Goal: Task Accomplishment & Management: Manage account settings

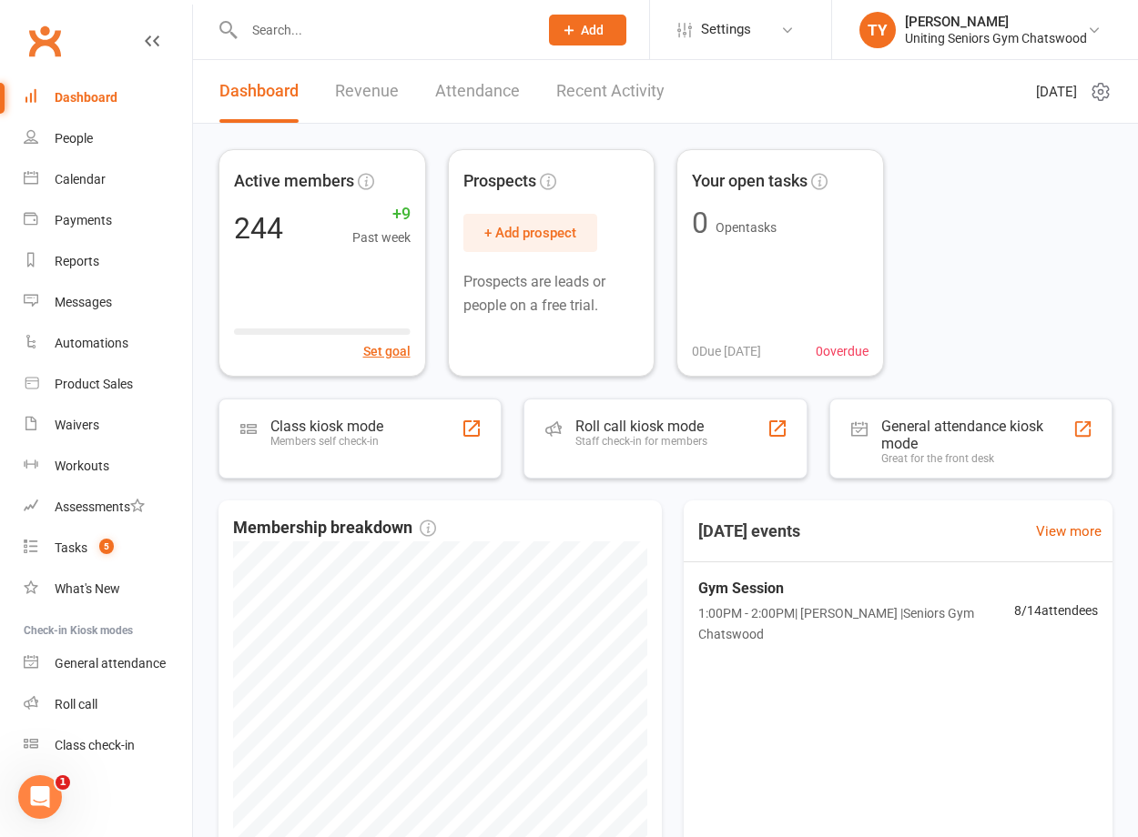
click at [359, 34] on input "text" at bounding box center [381, 29] width 287 height 25
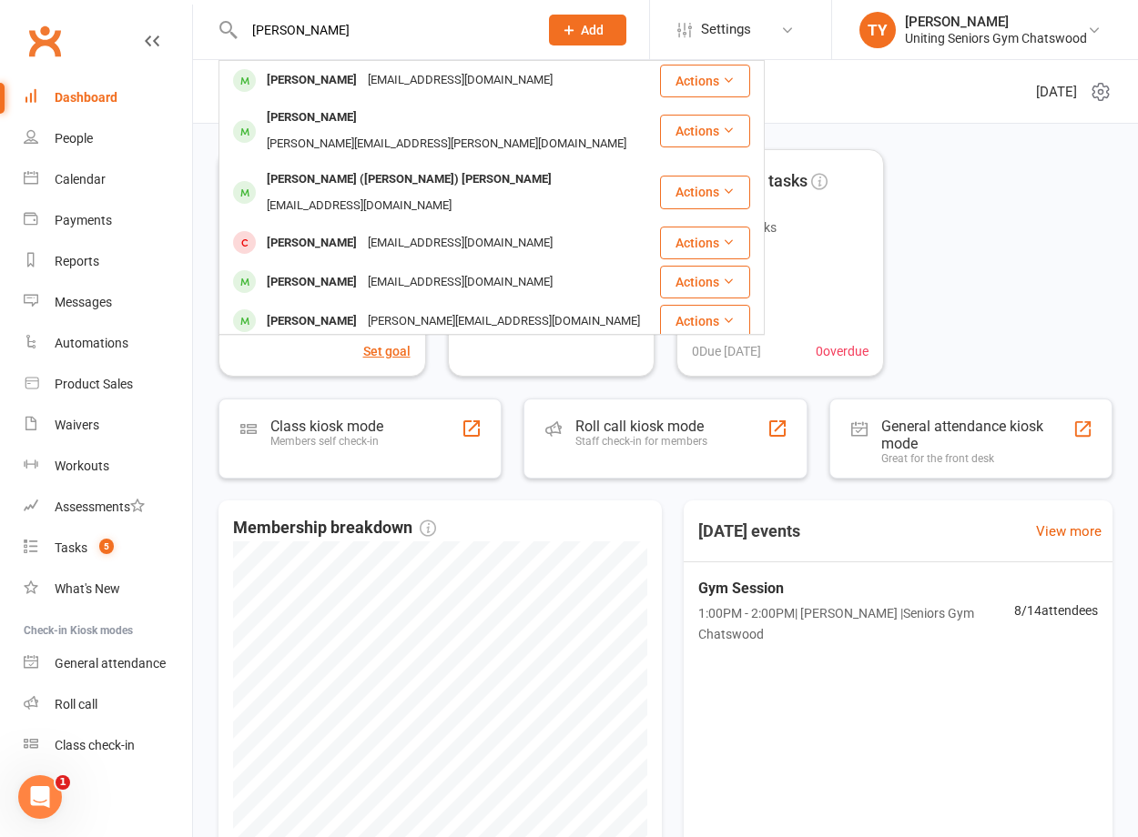
type input "[PERSON_NAME]"
click at [362, 86] on div "[EMAIL_ADDRESS][DOMAIN_NAME]" at bounding box center [460, 80] width 196 height 26
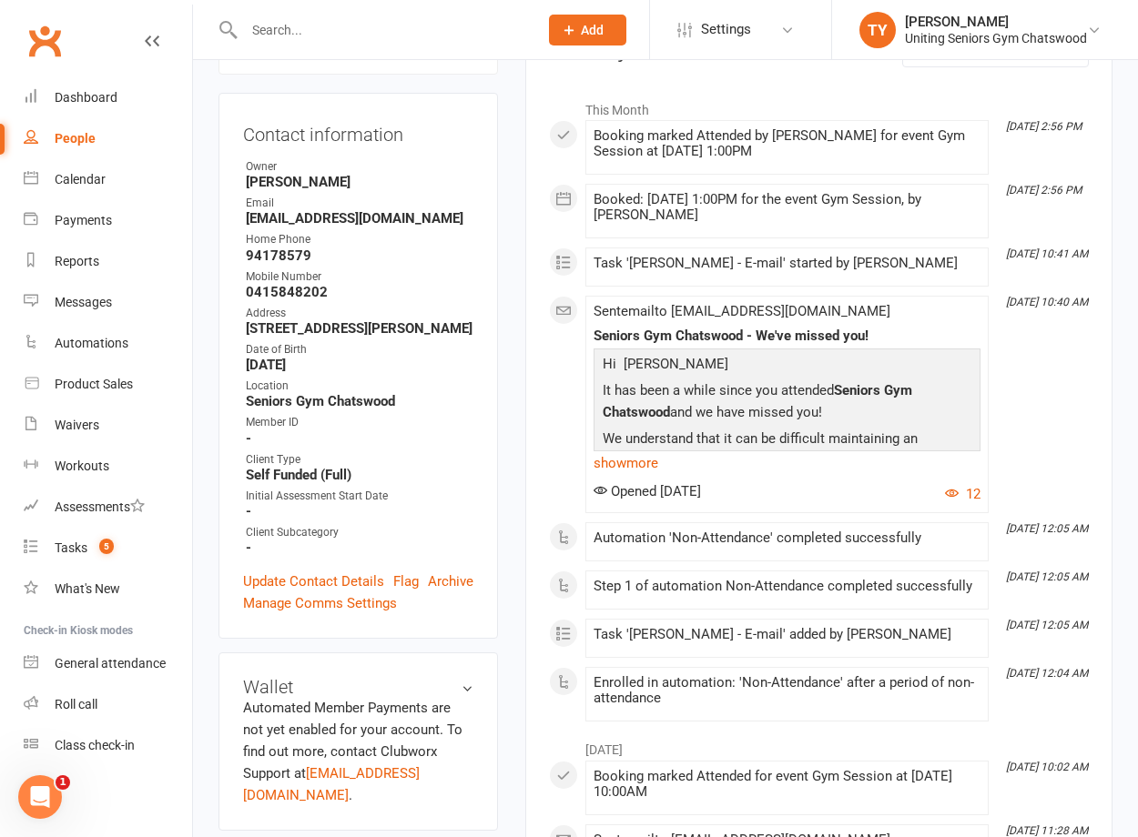
scroll to position [728, 0]
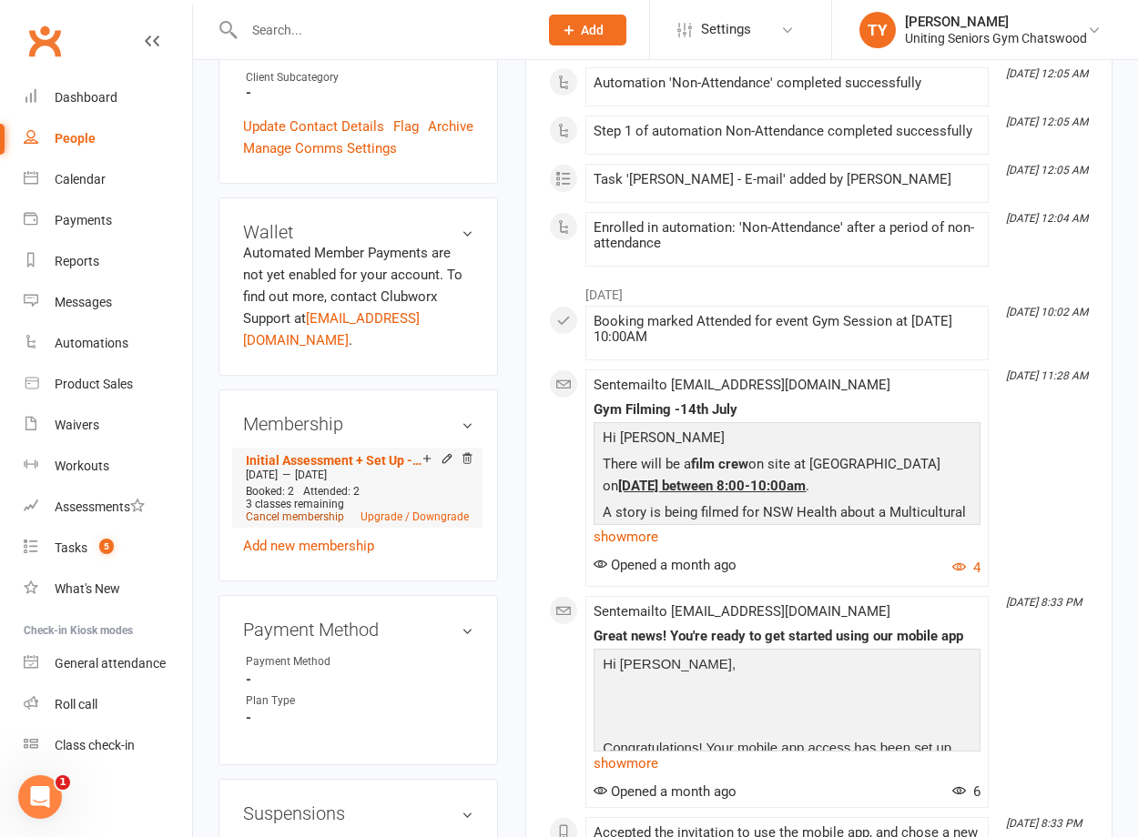
click at [335, 511] on link "Cancel membership" at bounding box center [295, 517] width 98 height 13
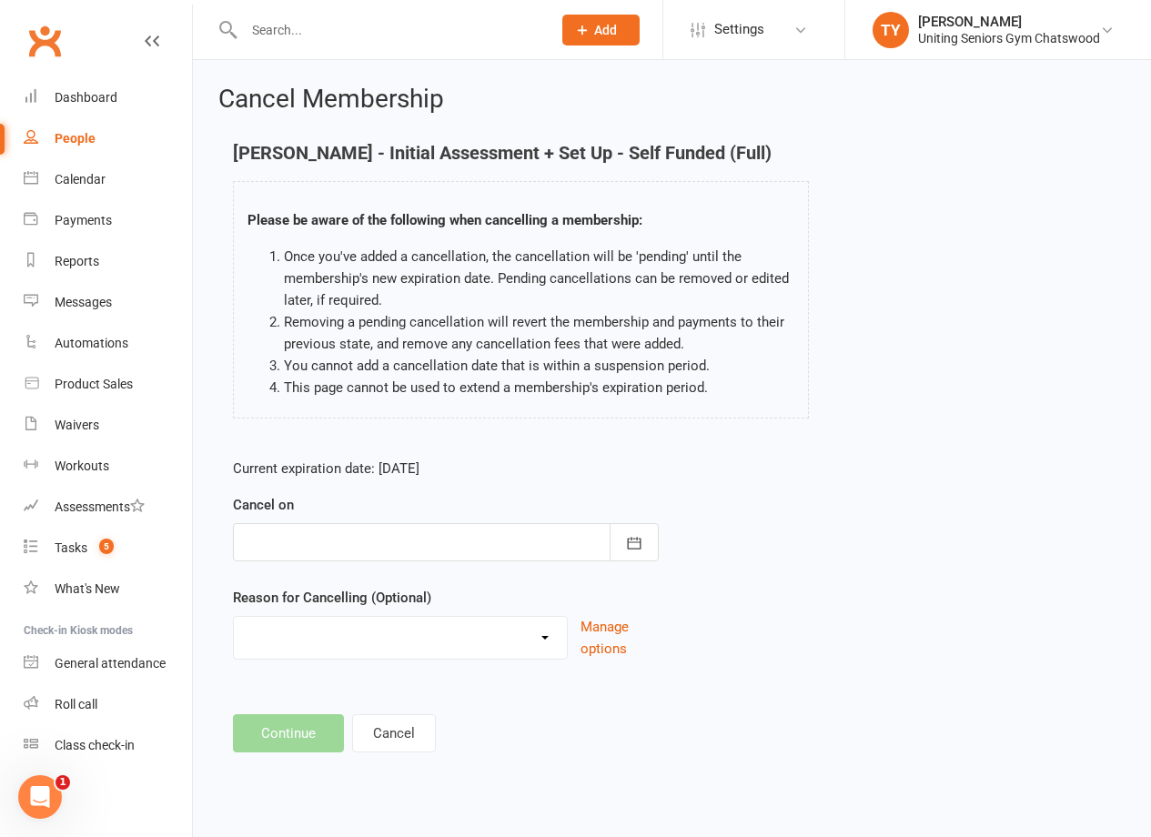
click at [481, 541] on div at bounding box center [446, 542] width 426 height 38
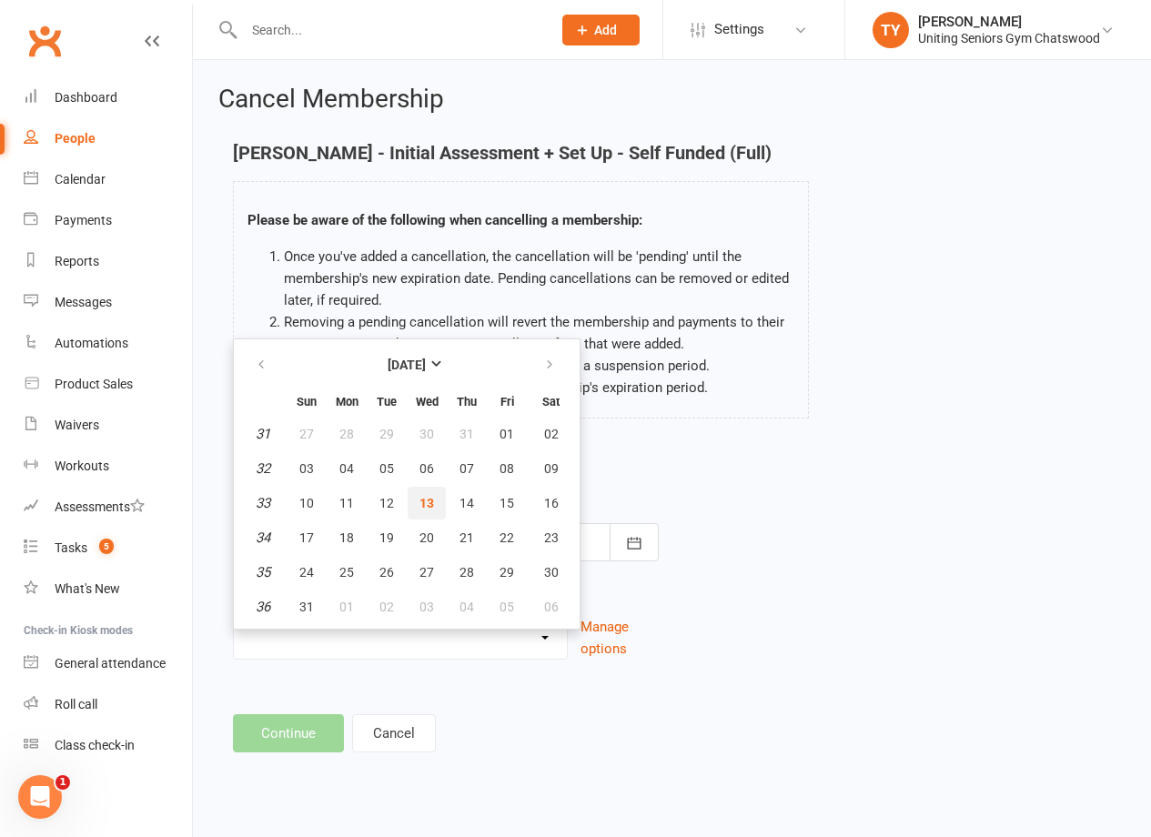
click at [428, 504] on span "13" at bounding box center [427, 503] width 15 height 15
type input "[DATE]"
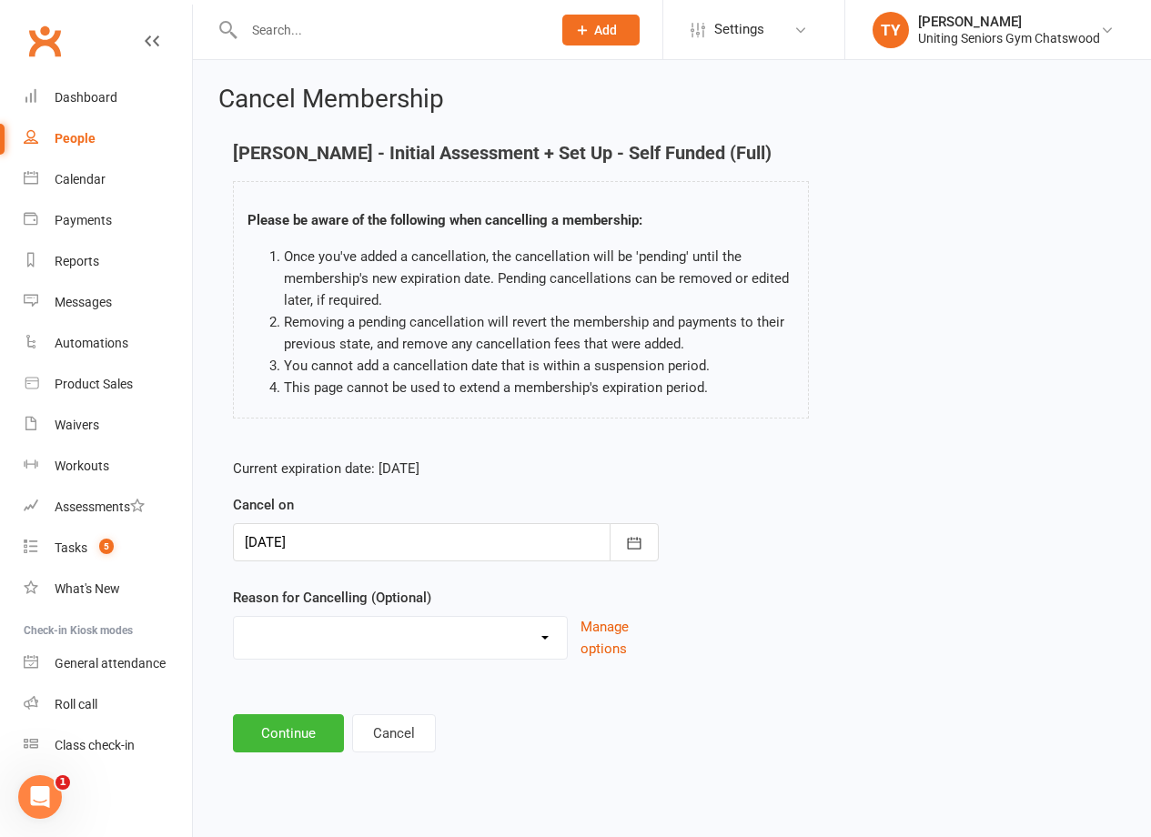
click at [361, 618] on div "Change to 10VP Completed 10VP Holiday Injury Other reason" at bounding box center [400, 638] width 335 height 44
click at [361, 643] on select "Change to 10VP Completed 10VP Holiday Injury Other reason" at bounding box center [400, 635] width 333 height 36
select select "4"
click at [234, 617] on select "Change to 10VP Completed 10VP Holiday Injury Other reason" at bounding box center [400, 635] width 333 height 36
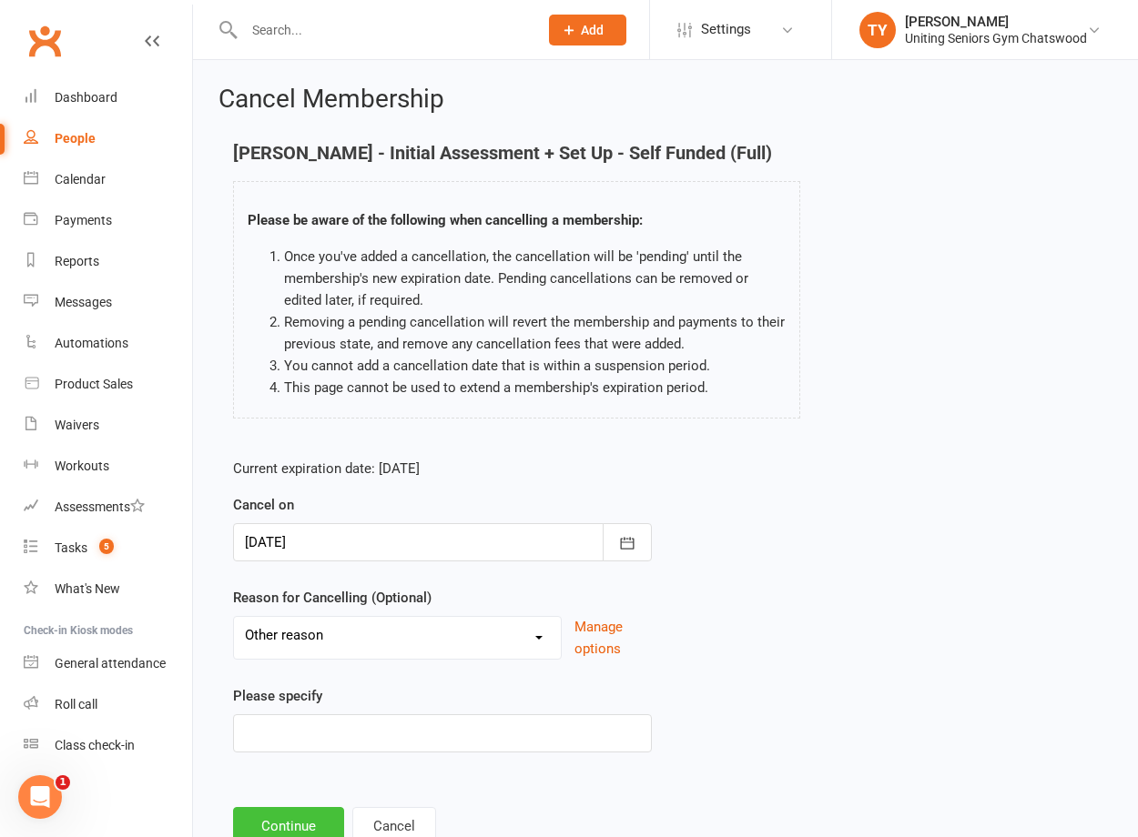
click at [315, 818] on button "Continue" at bounding box center [288, 826] width 111 height 38
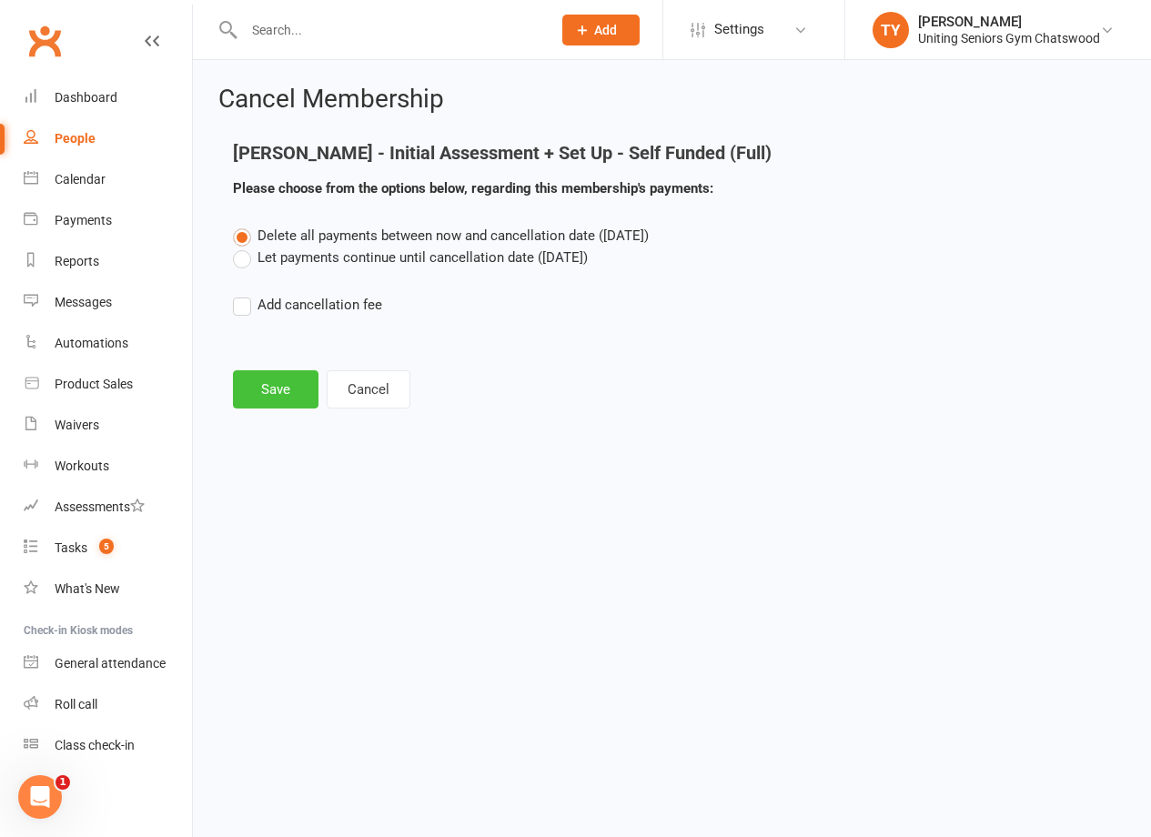
click at [279, 395] on button "Save" at bounding box center [276, 389] width 86 height 38
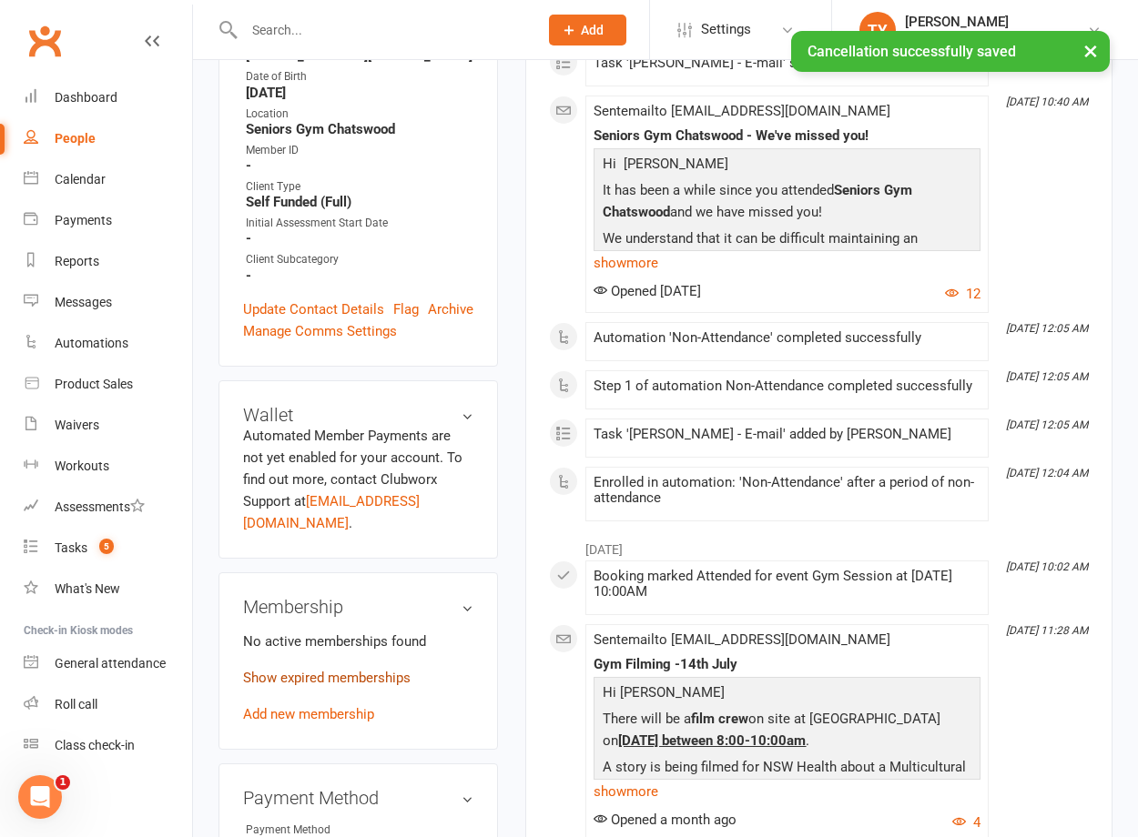
scroll to position [546, 0]
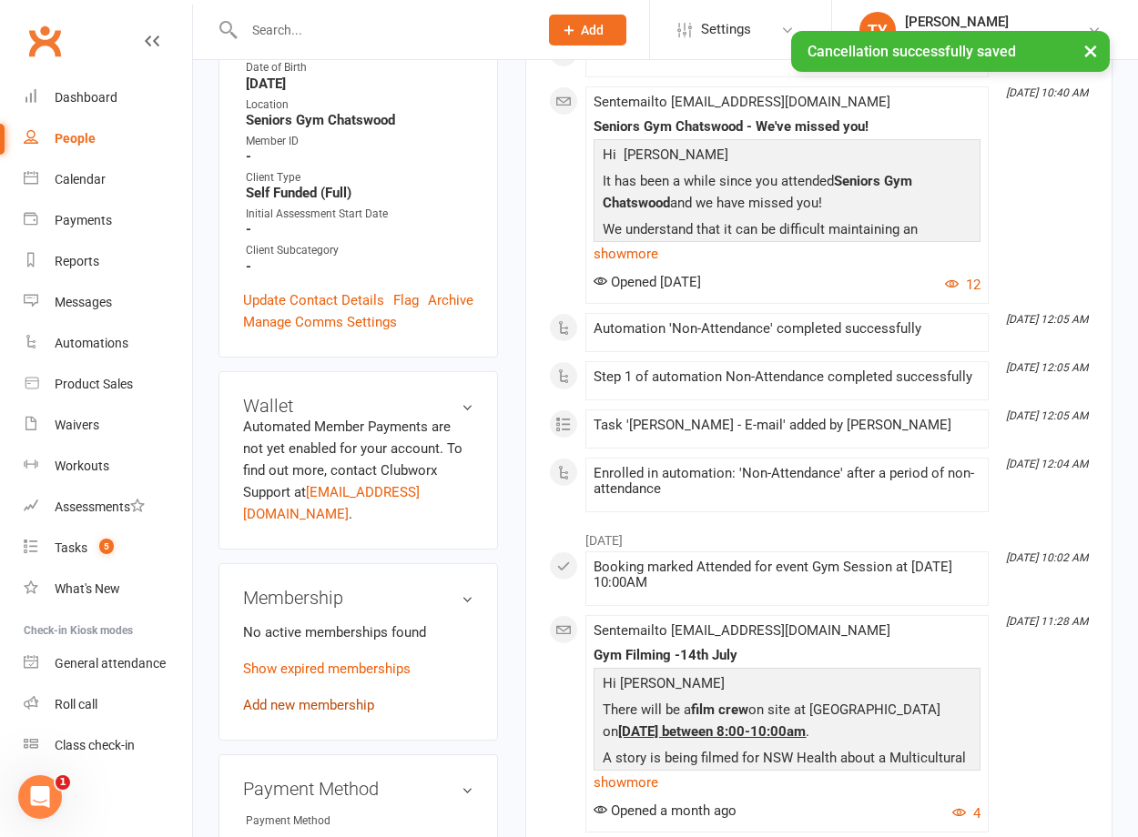
click at [325, 697] on link "Add new membership" at bounding box center [308, 705] width 131 height 16
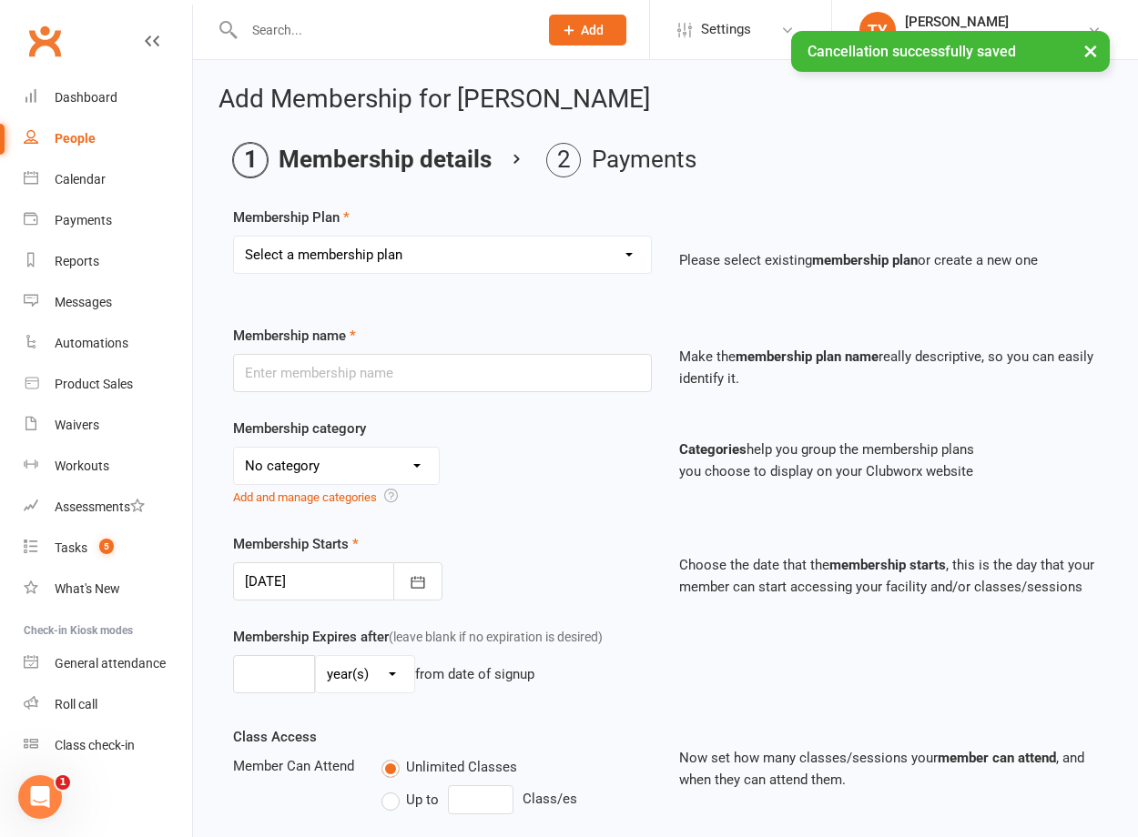
click at [354, 263] on select "Select a membership plan Create new Membership Plan Initial Assessment + Set Up…" at bounding box center [442, 255] width 417 height 36
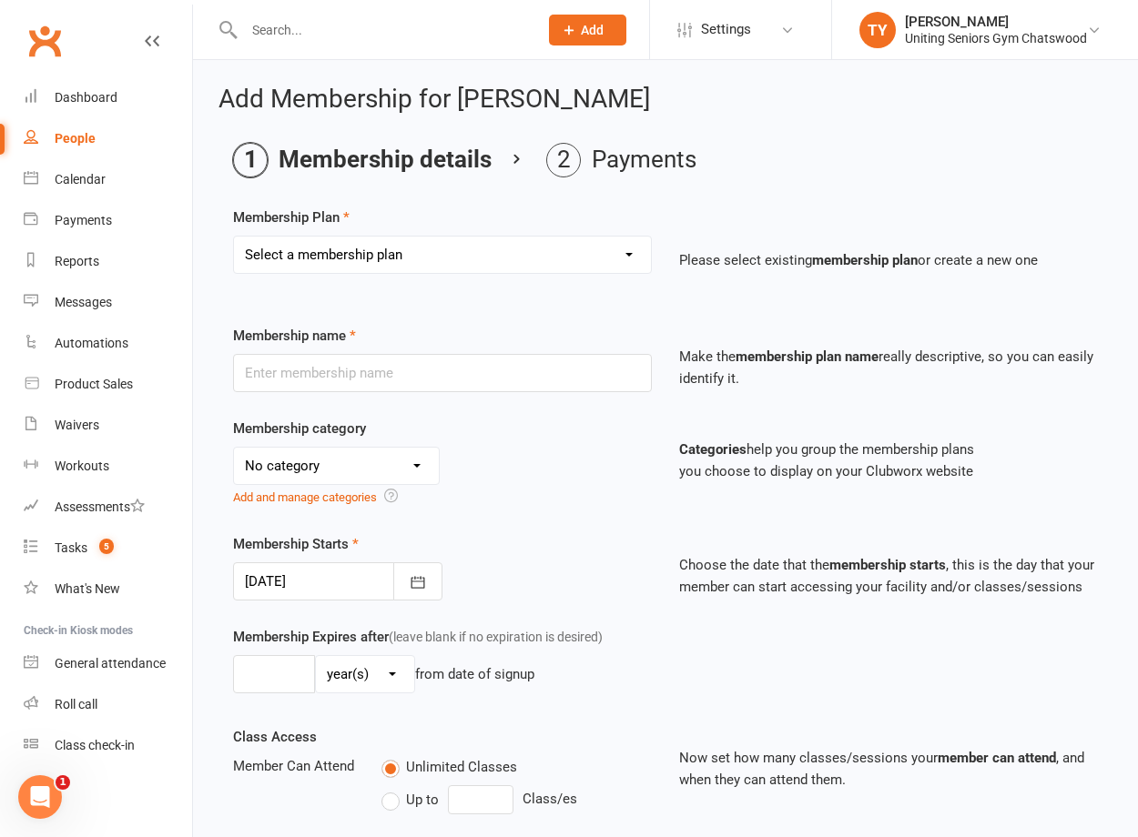
select select "13"
click at [234, 237] on select "Select a membership plan Create new Membership Plan Initial Assessment + Set Up…" at bounding box center [442, 255] width 417 height 36
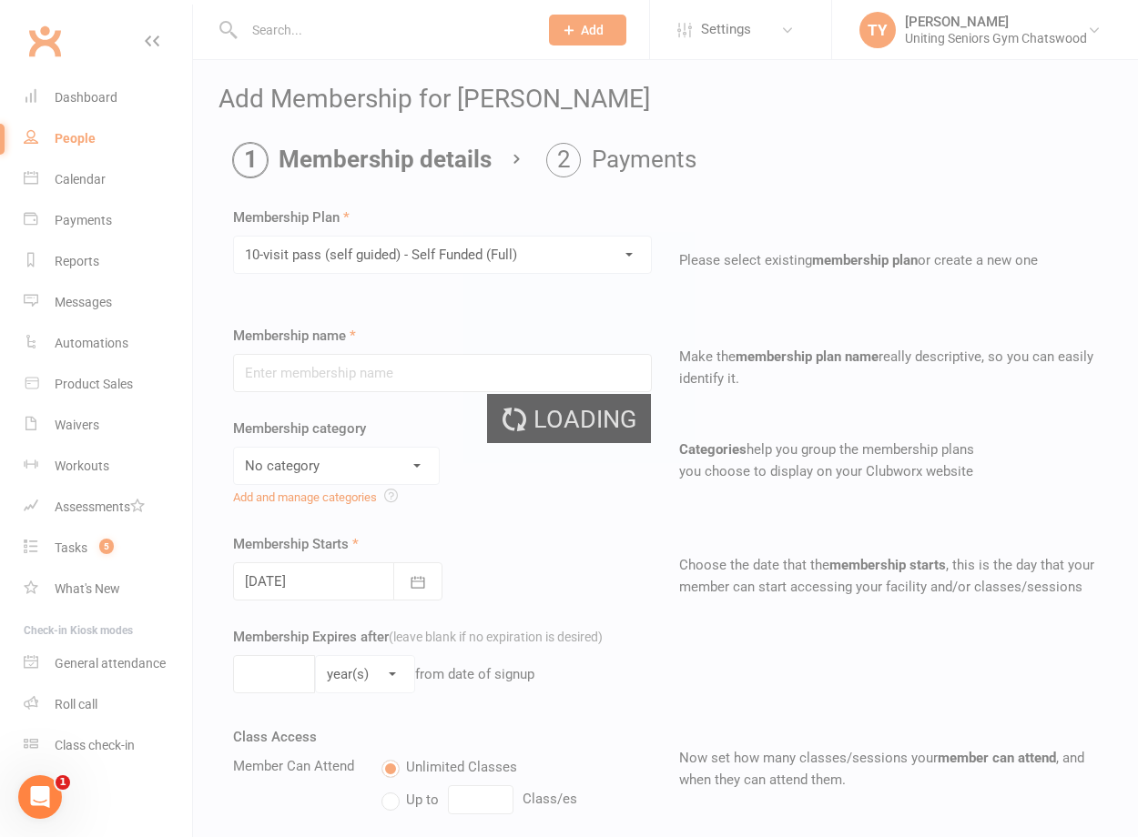
type input "10-visit pass (self guided) - Self Funded (Full)"
select select "0"
type input "0"
select select "2"
type input "1"
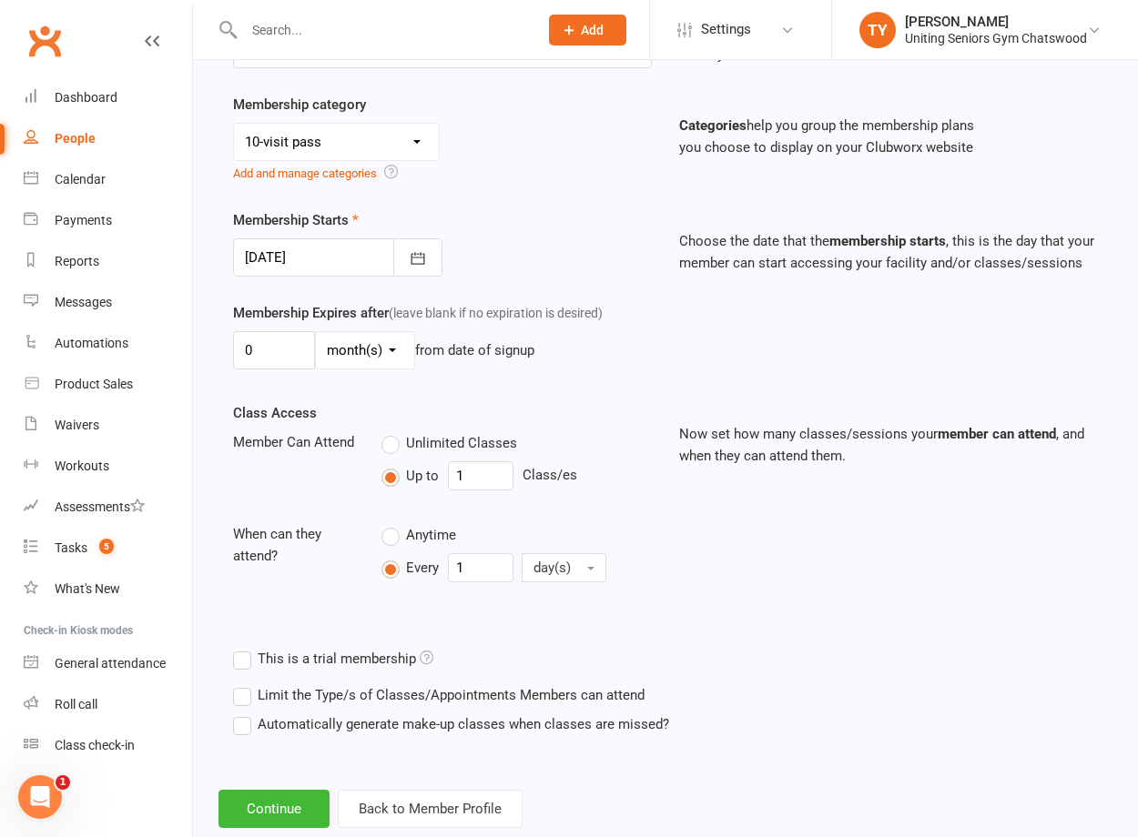
scroll to position [367, 0]
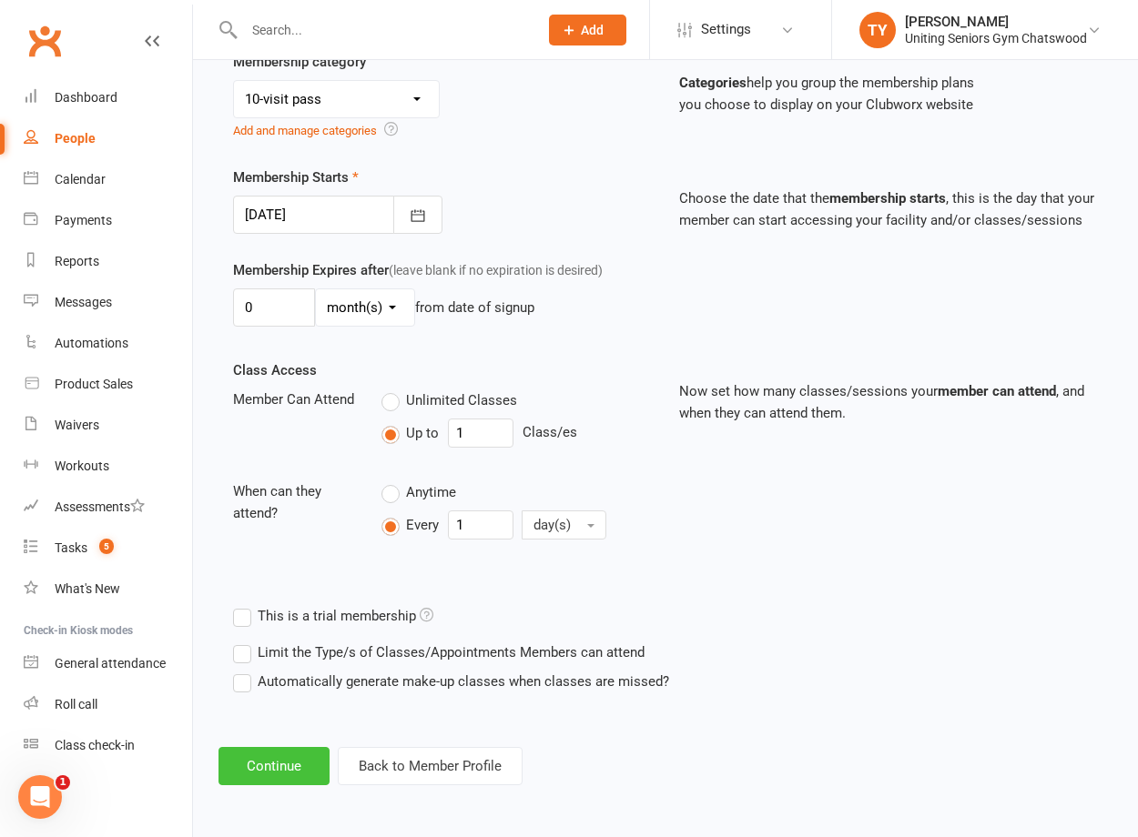
click at [317, 755] on button "Continue" at bounding box center [273, 766] width 111 height 38
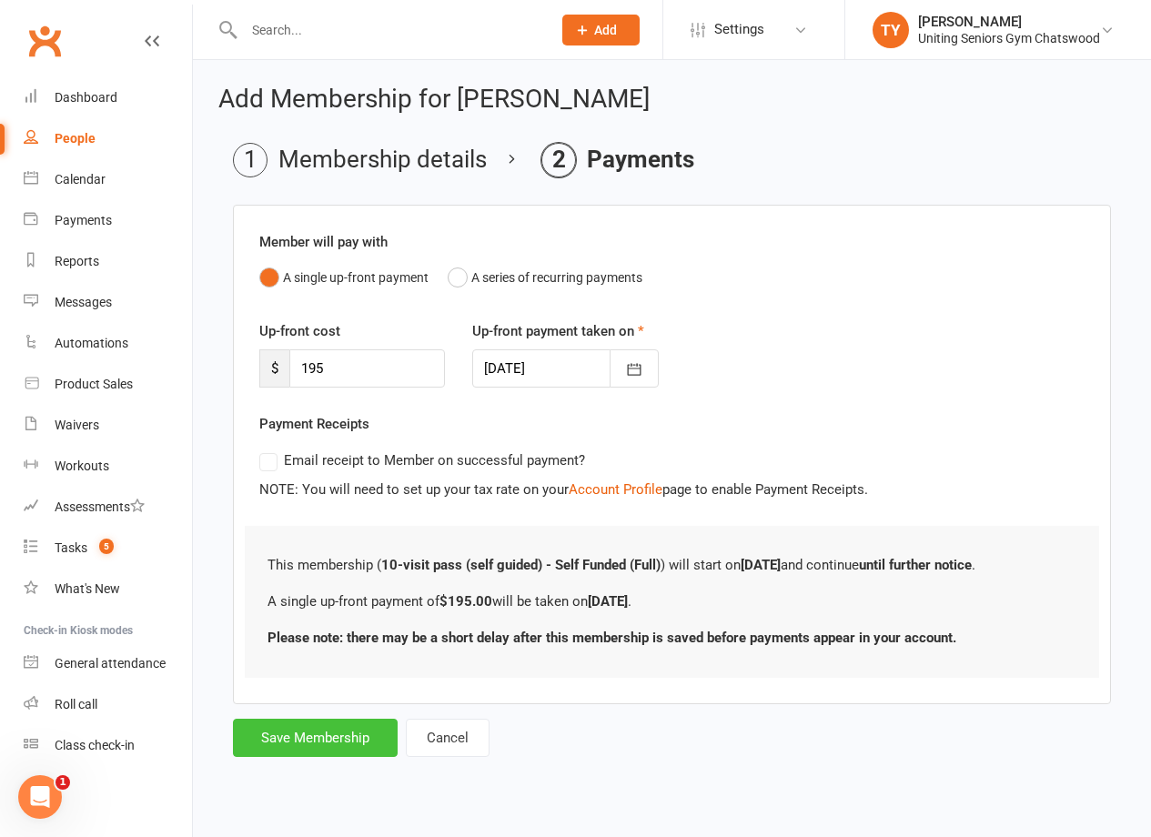
click at [345, 724] on button "Save Membership" at bounding box center [315, 738] width 165 height 38
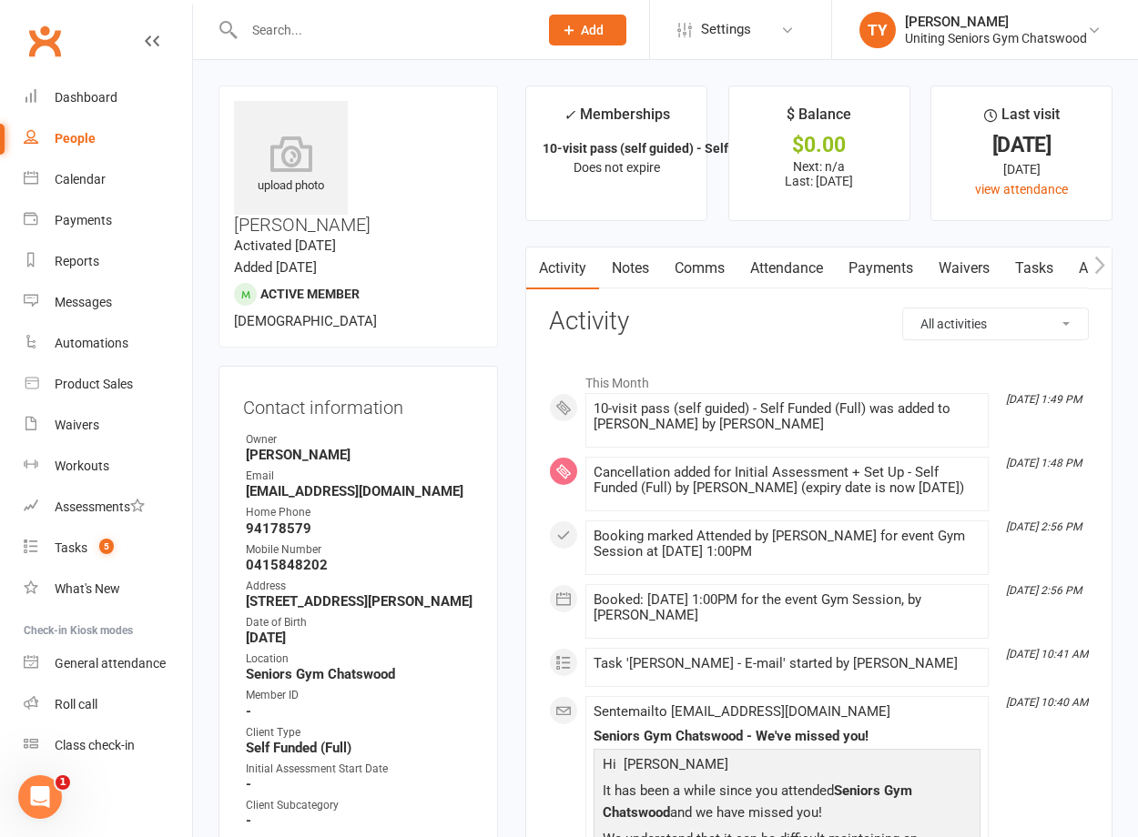
click at [1108, 258] on button "button" at bounding box center [1100, 268] width 23 height 41
click at [940, 266] on link "Mobile App" at bounding box center [945, 269] width 98 height 42
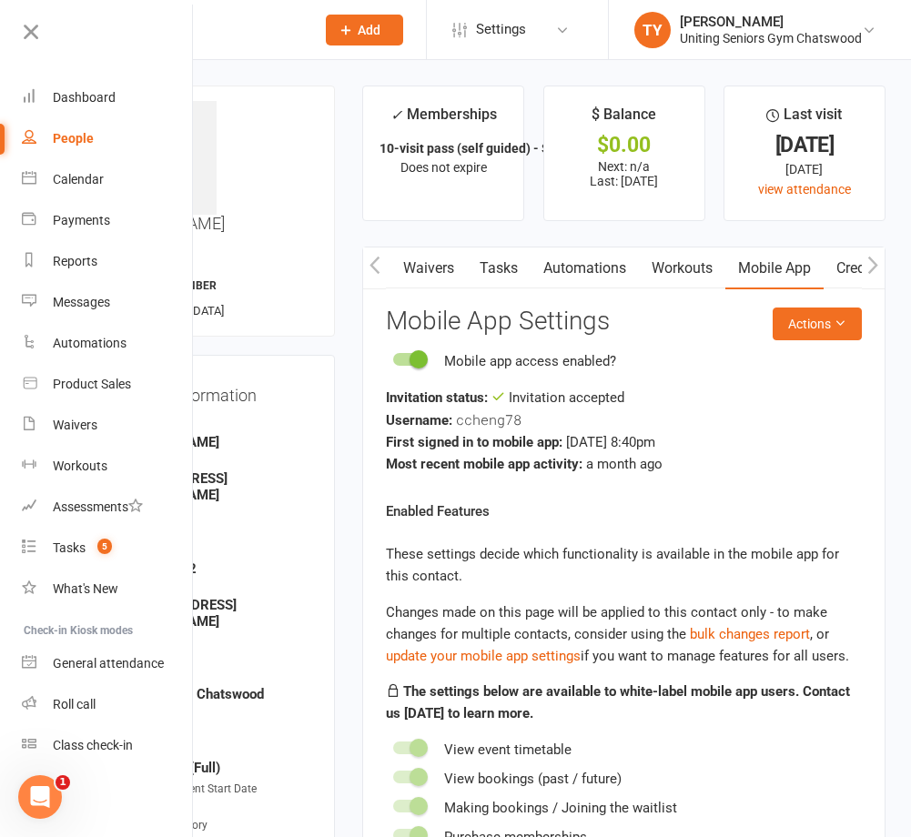
click at [796, 233] on main "✓ Memberships 10-visit pass (self guided) - Self Funded ... Does not expire $ B…" at bounding box center [624, 705] width 551 height 1238
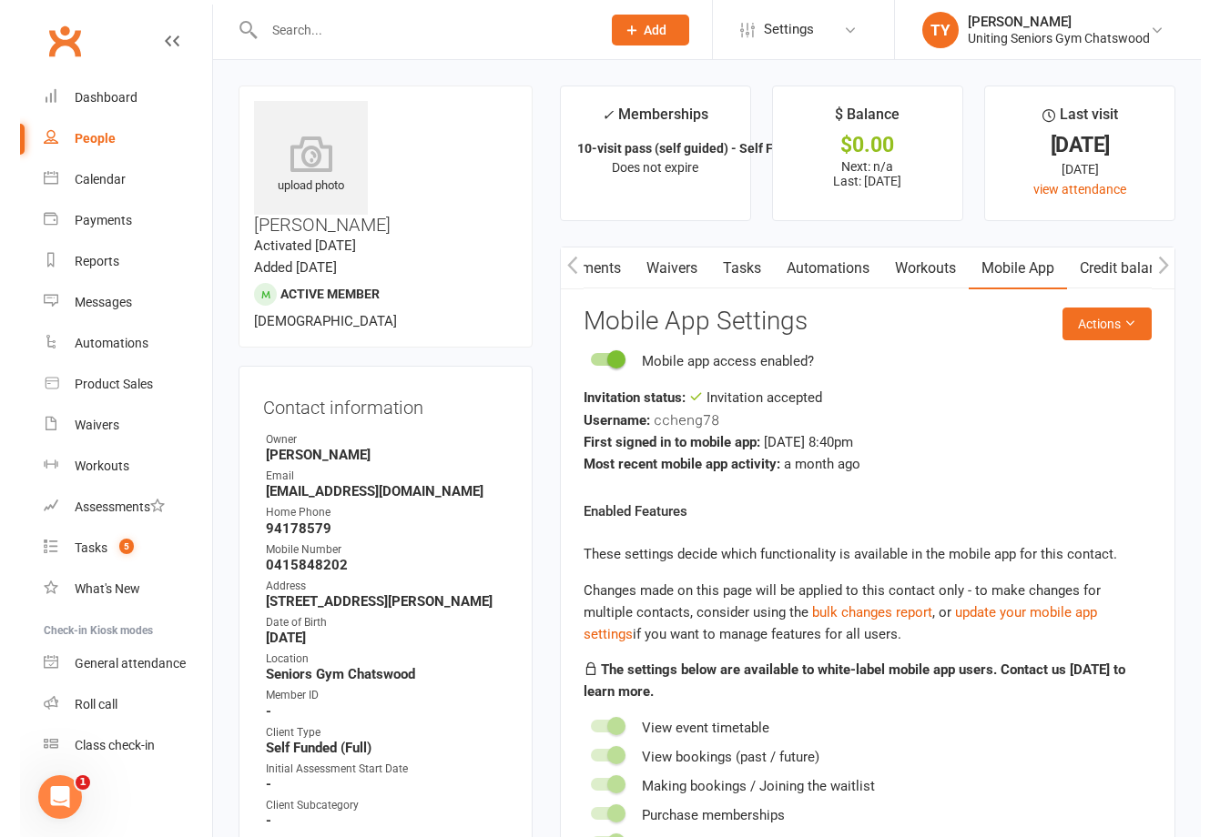
scroll to position [0, 318]
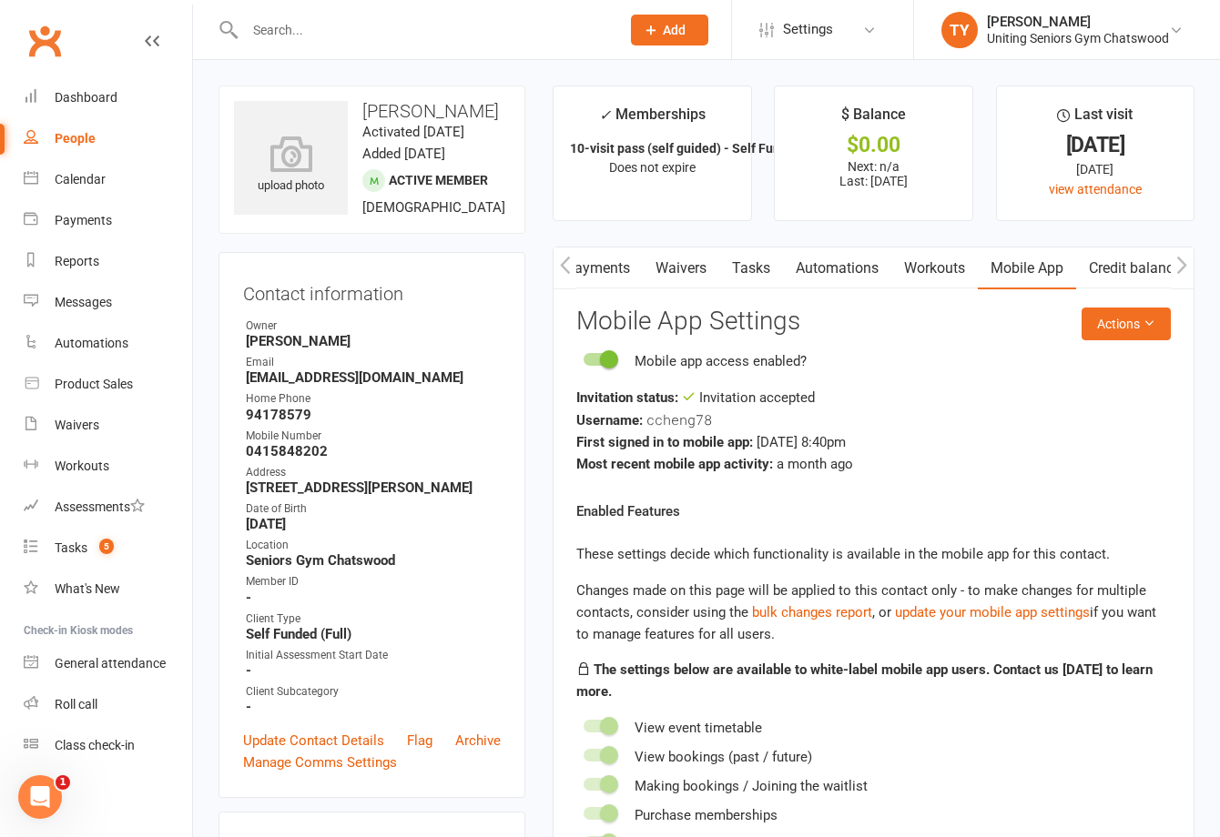
click at [378, 24] on input "text" at bounding box center [423, 29] width 368 height 25
click at [325, 10] on div at bounding box center [412, 29] width 389 height 59
click at [335, 27] on input "text" at bounding box center [423, 29] width 368 height 25
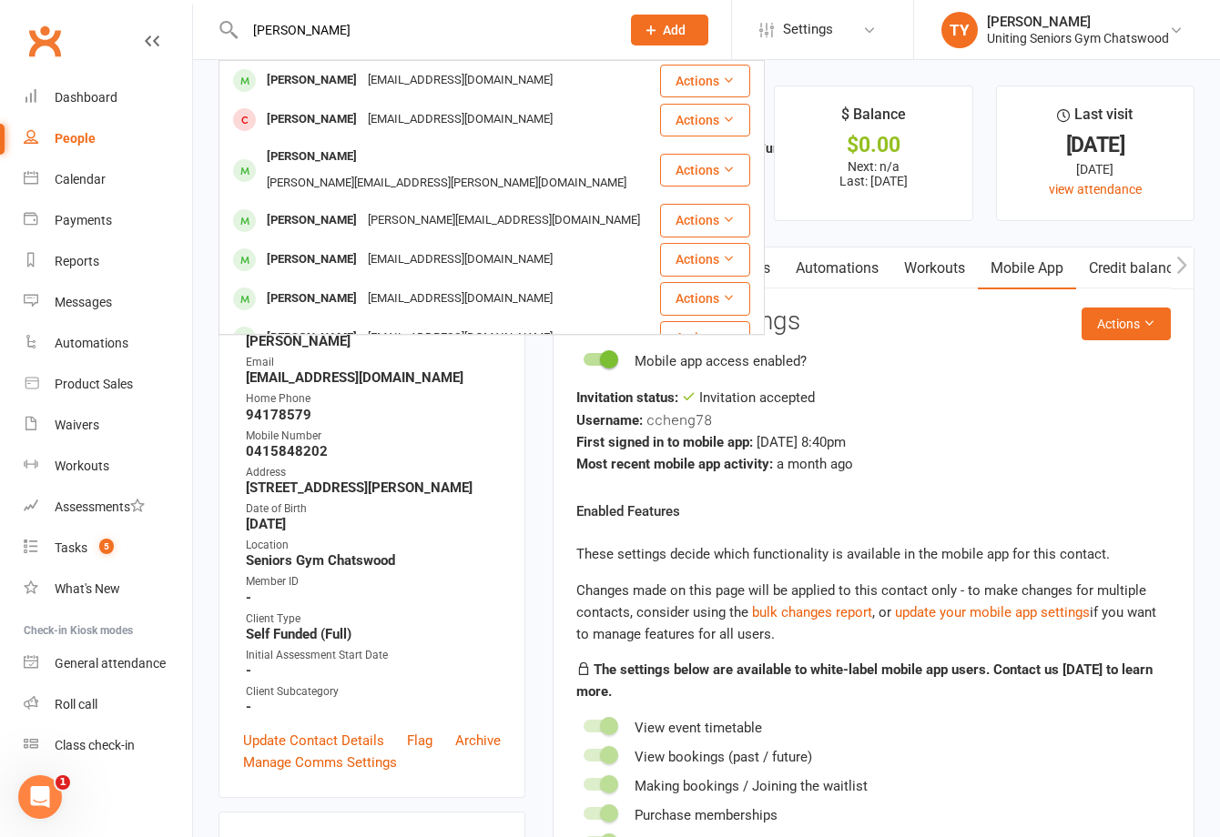
type input "[PERSON_NAME]"
click at [362, 76] on div "[EMAIL_ADDRESS][DOMAIN_NAME]" at bounding box center [460, 80] width 196 height 26
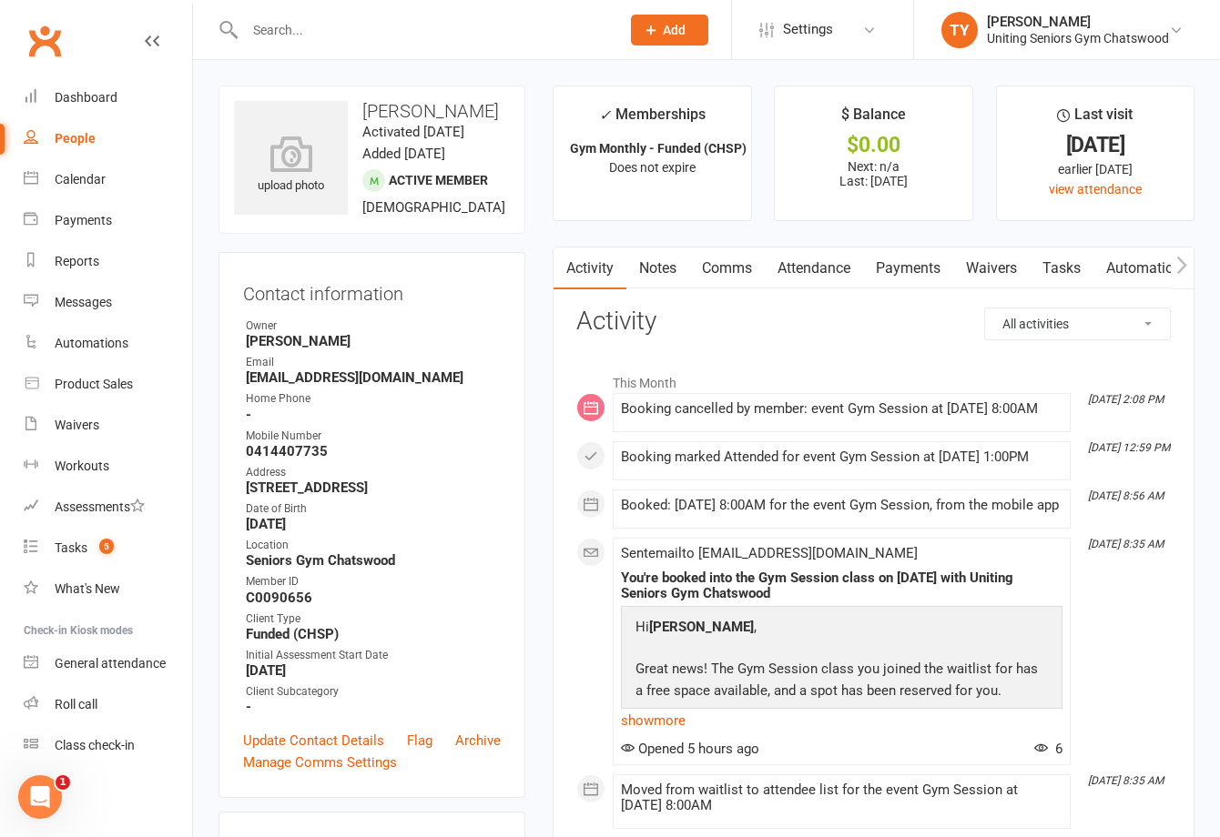
click at [358, 38] on input "text" at bounding box center [423, 29] width 368 height 25
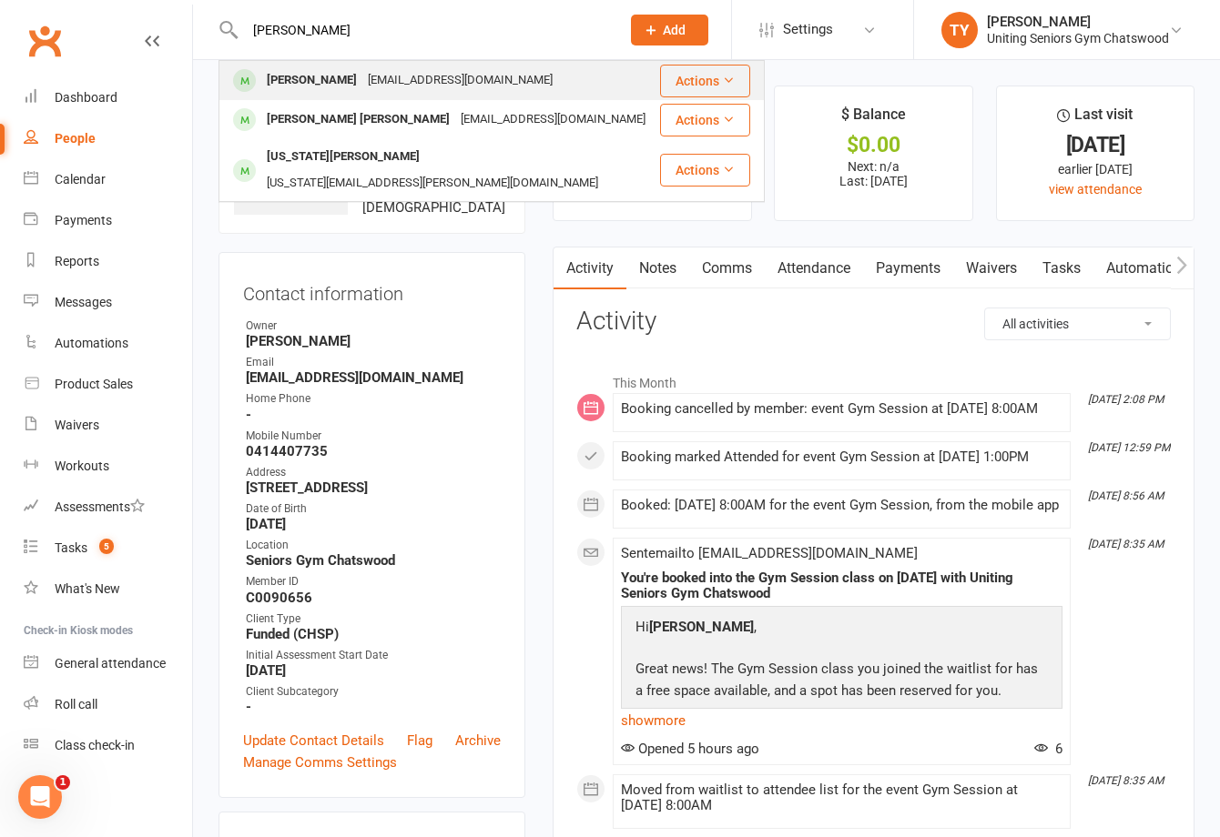
type input "[PERSON_NAME]"
click at [362, 71] on div "[EMAIL_ADDRESS][DOMAIN_NAME]" at bounding box center [460, 80] width 196 height 26
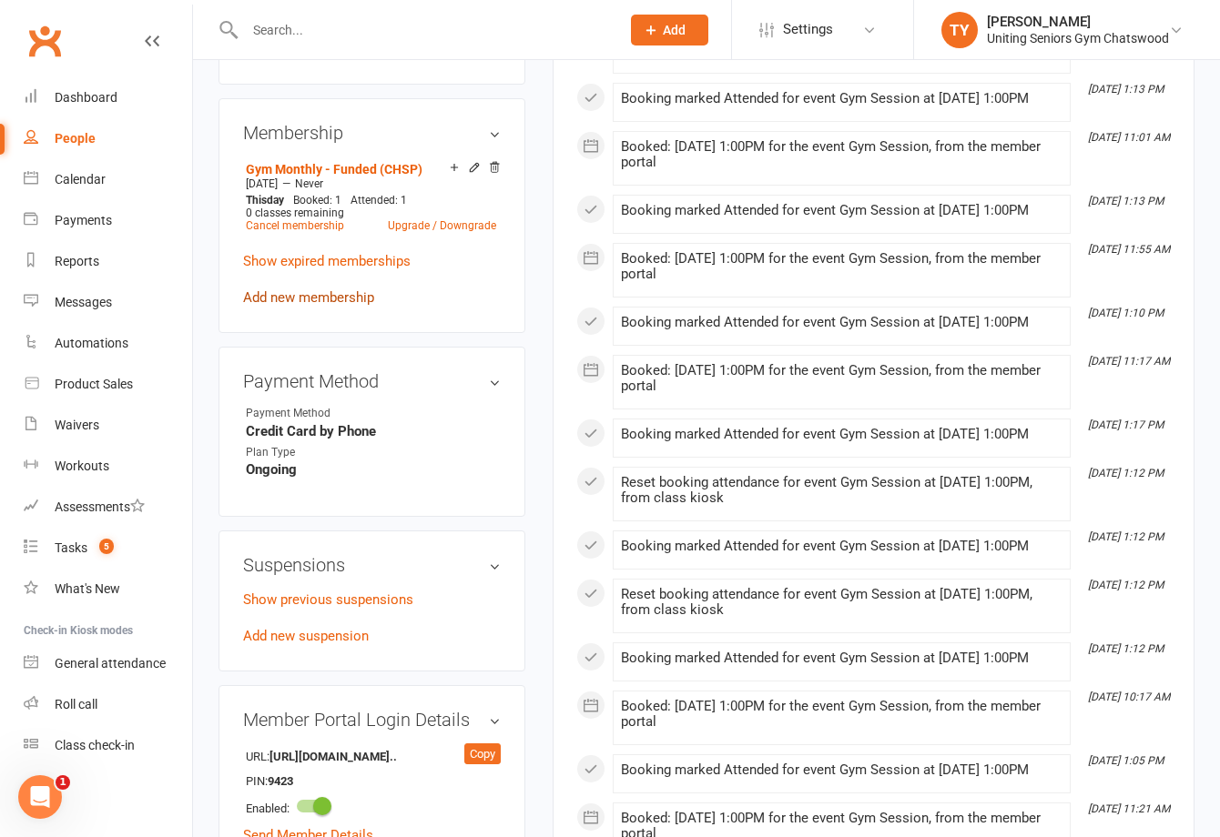
scroll to position [910, 0]
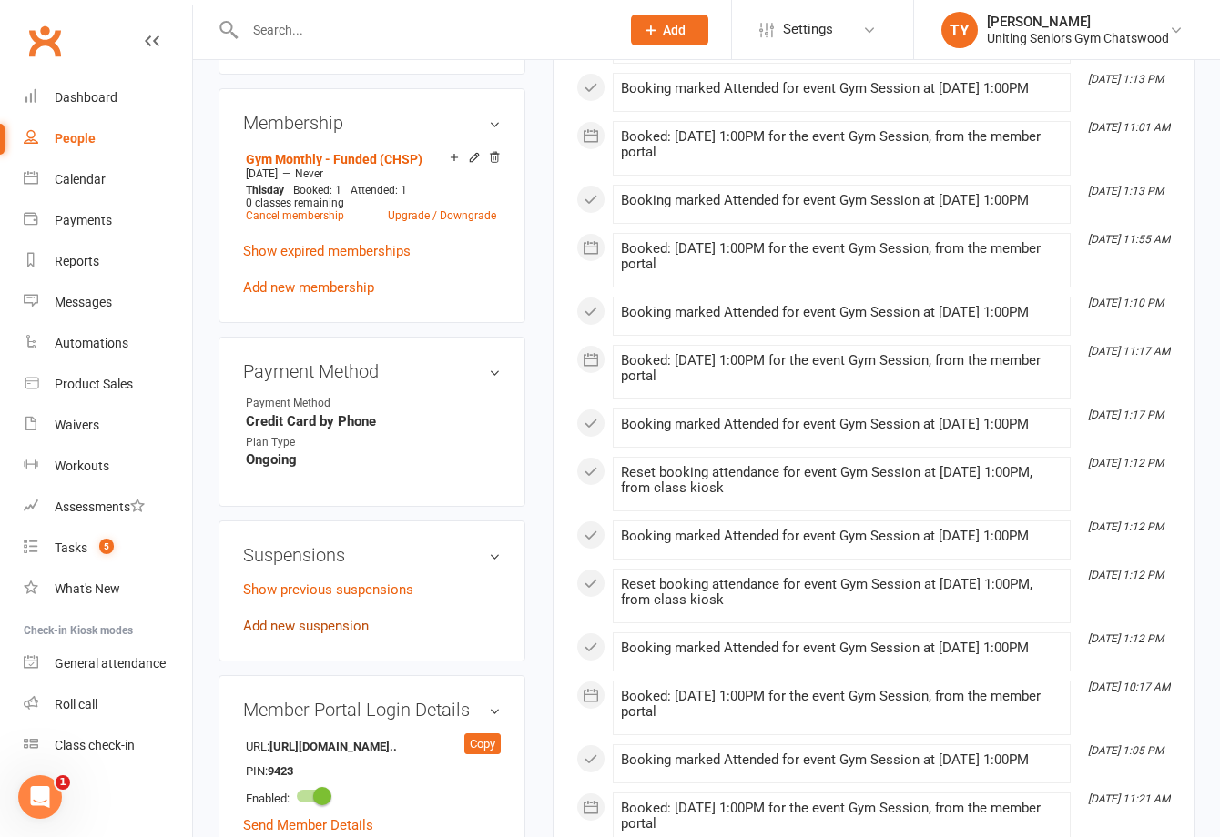
click at [343, 629] on link "Add new suspension" at bounding box center [306, 626] width 126 height 16
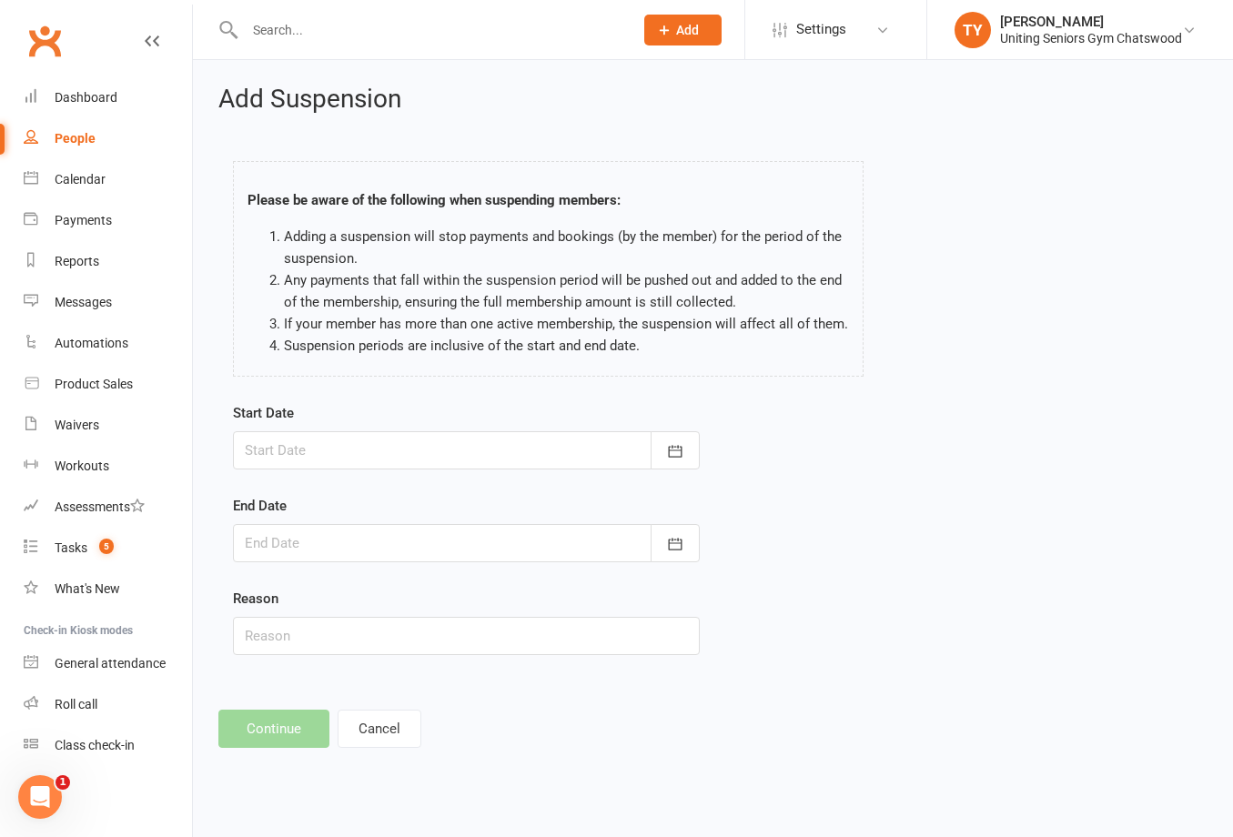
click at [501, 446] on div at bounding box center [466, 450] width 467 height 38
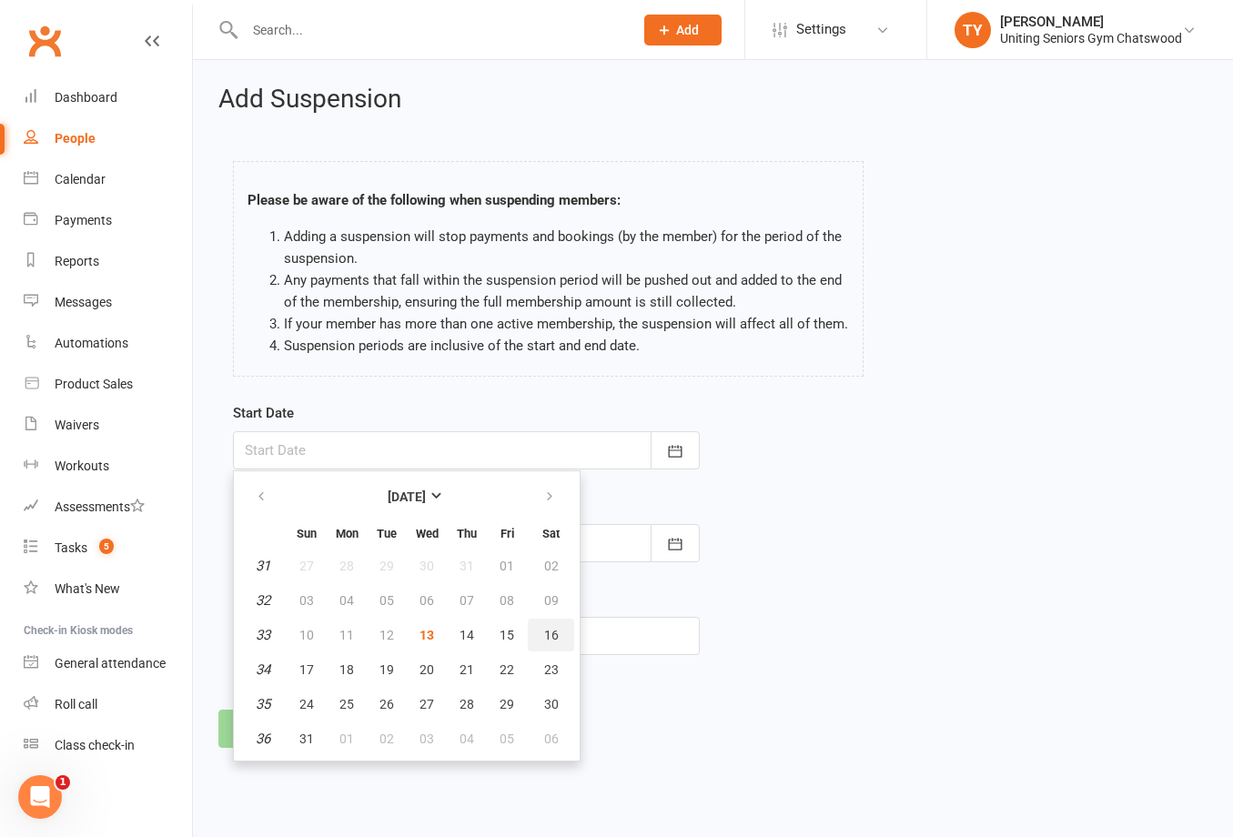
click at [551, 640] on span "16" at bounding box center [551, 635] width 15 height 15
type input "[DATE]"
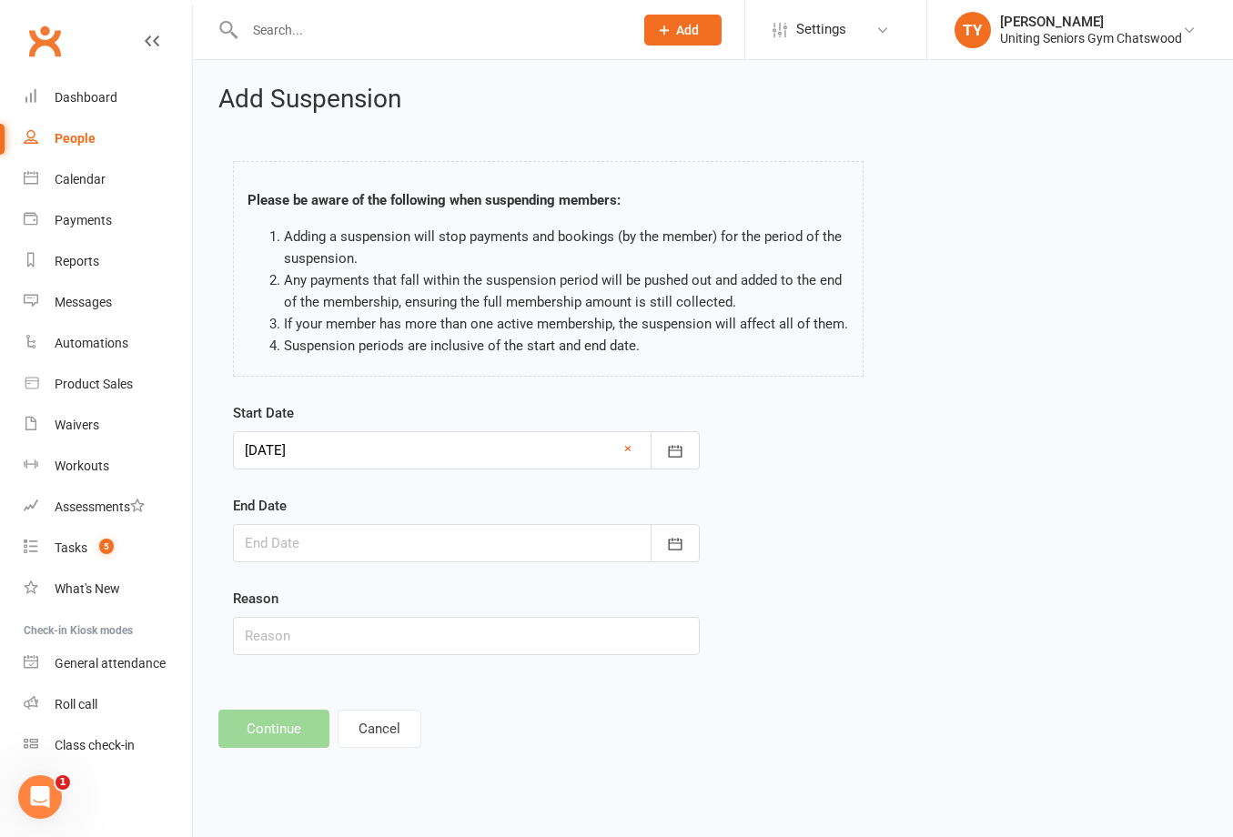
click at [592, 538] on div at bounding box center [466, 543] width 467 height 38
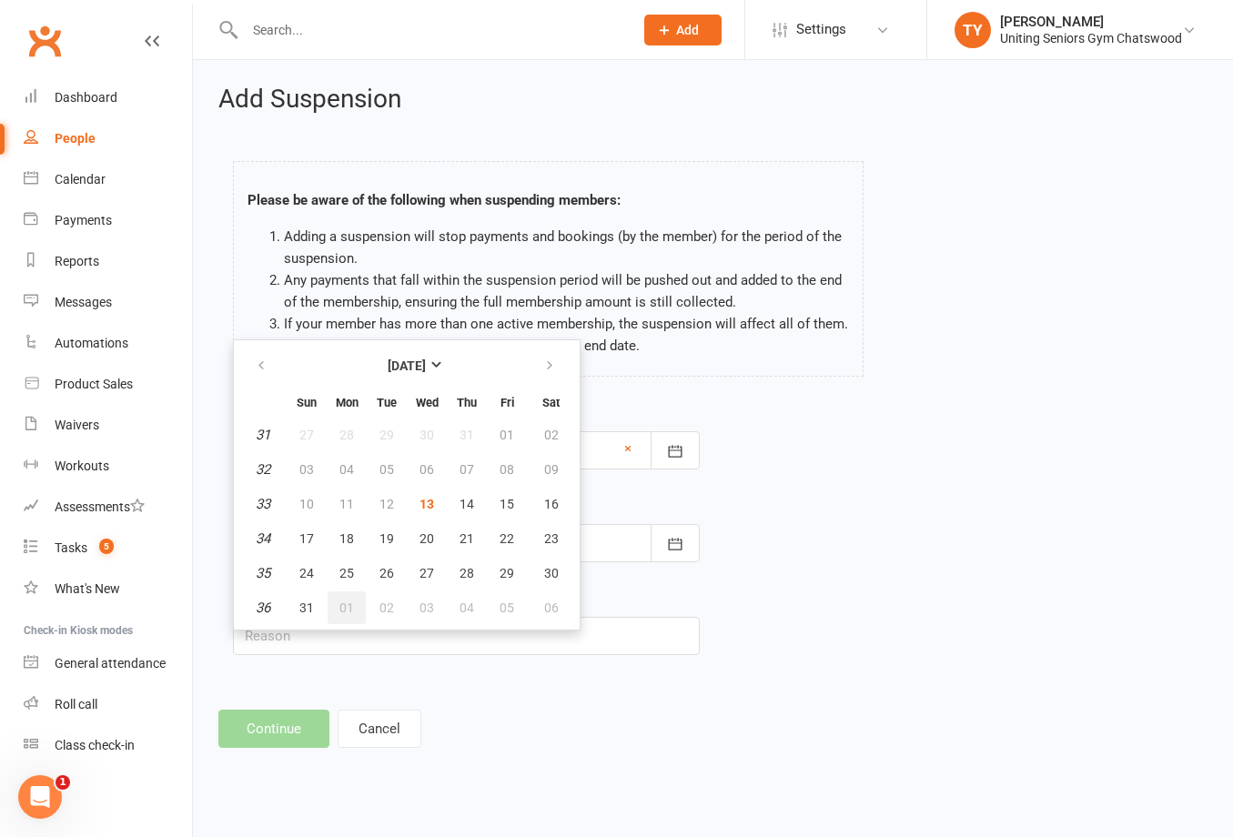
click at [333, 609] on button "01" at bounding box center [347, 608] width 38 height 33
type input "[DATE]"
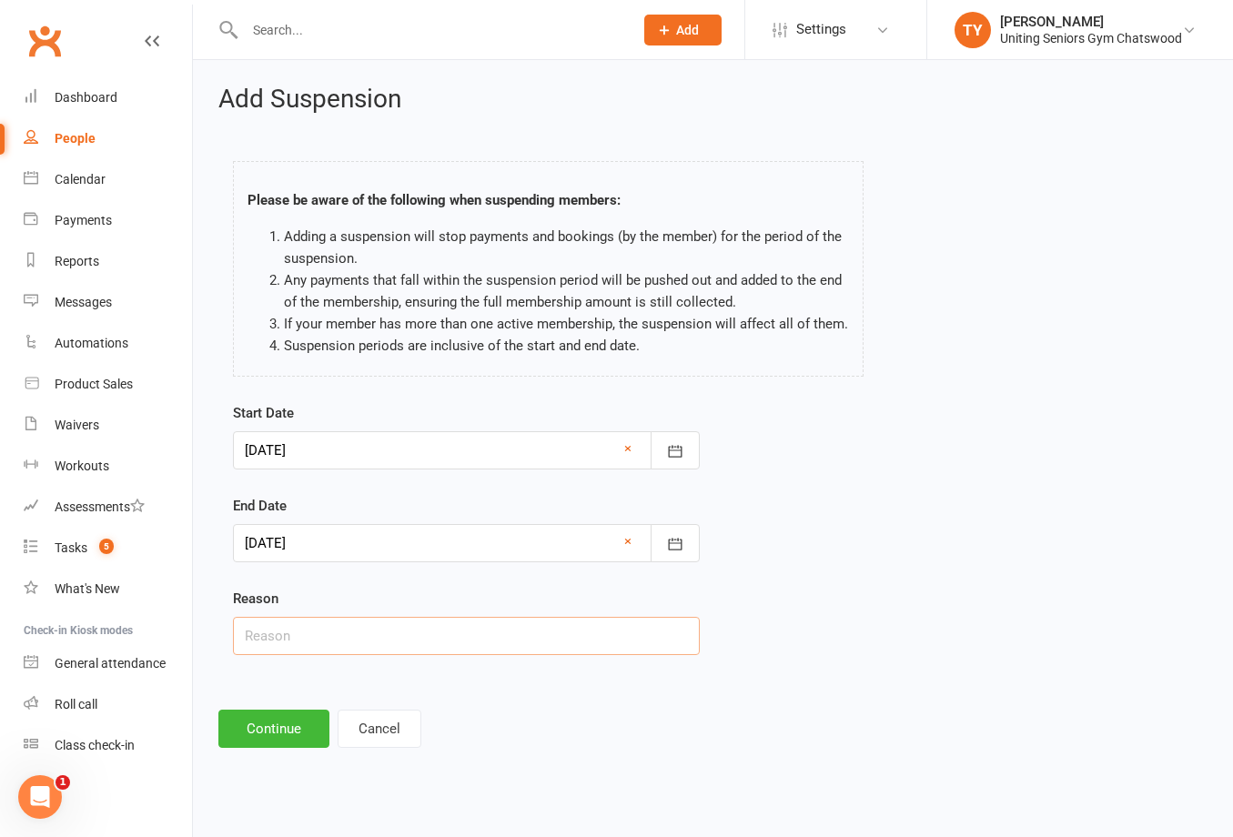
click at [316, 644] on input "text" at bounding box center [466, 636] width 467 height 38
type input "travelling"
click at [303, 705] on div "Add Suspension Please be aware of the following when suspending members: Adding…" at bounding box center [713, 417] width 1040 height 714
click at [299, 732] on button "Continue" at bounding box center [273, 729] width 111 height 38
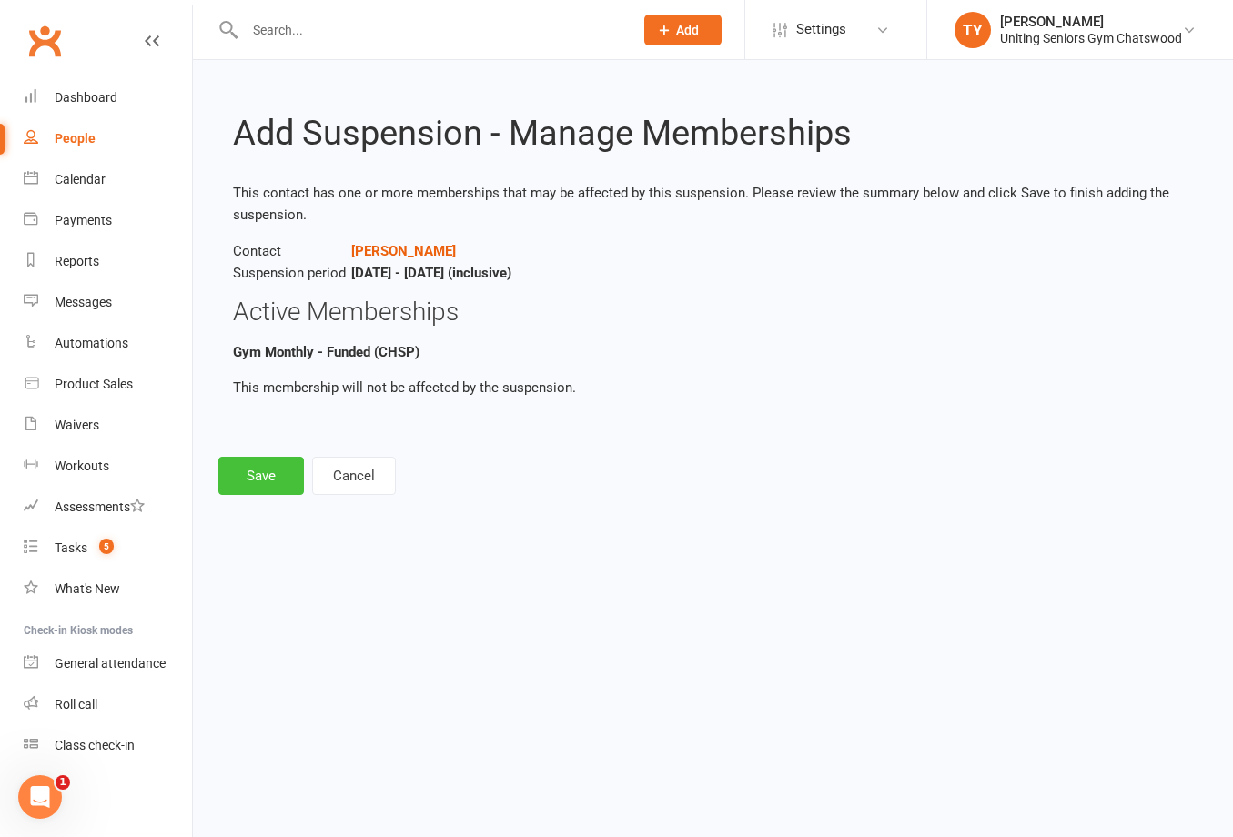
click at [269, 485] on button "Save" at bounding box center [261, 476] width 86 height 38
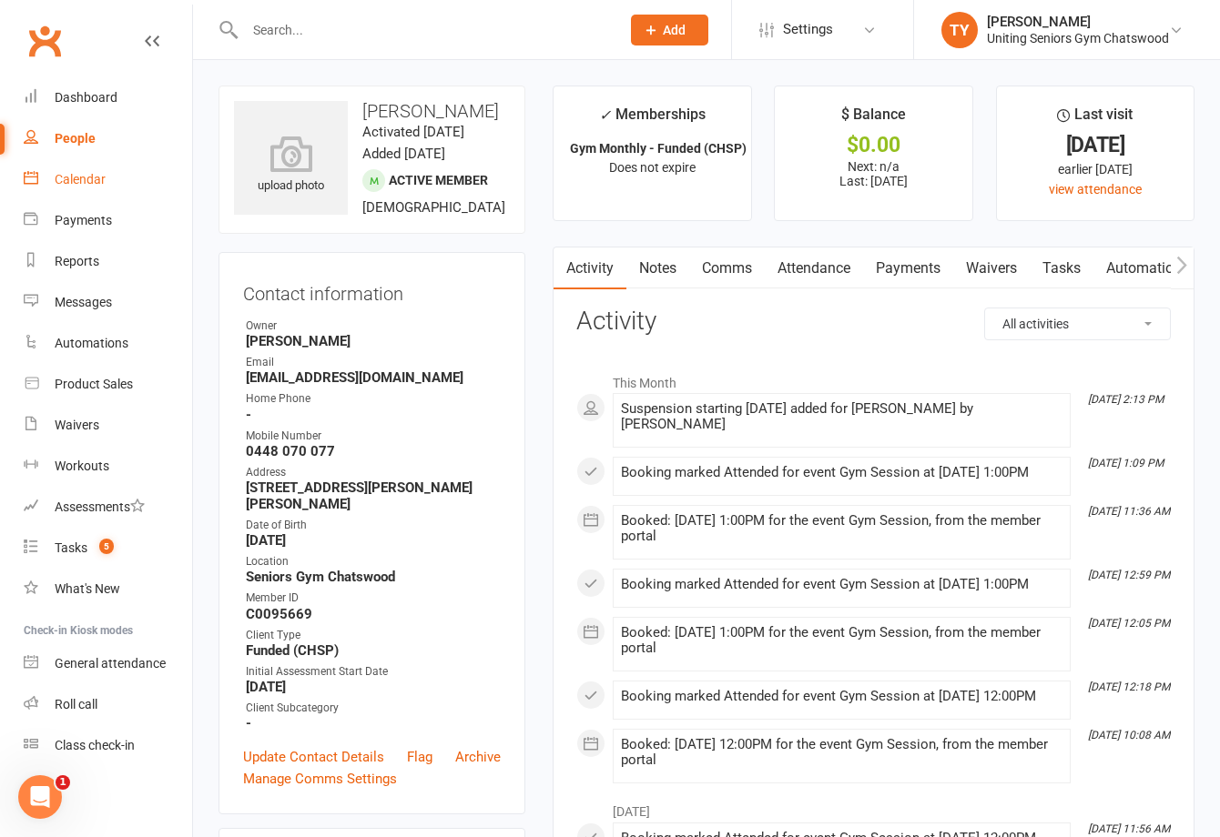
click at [71, 178] on div "Calendar" at bounding box center [80, 179] width 51 height 15
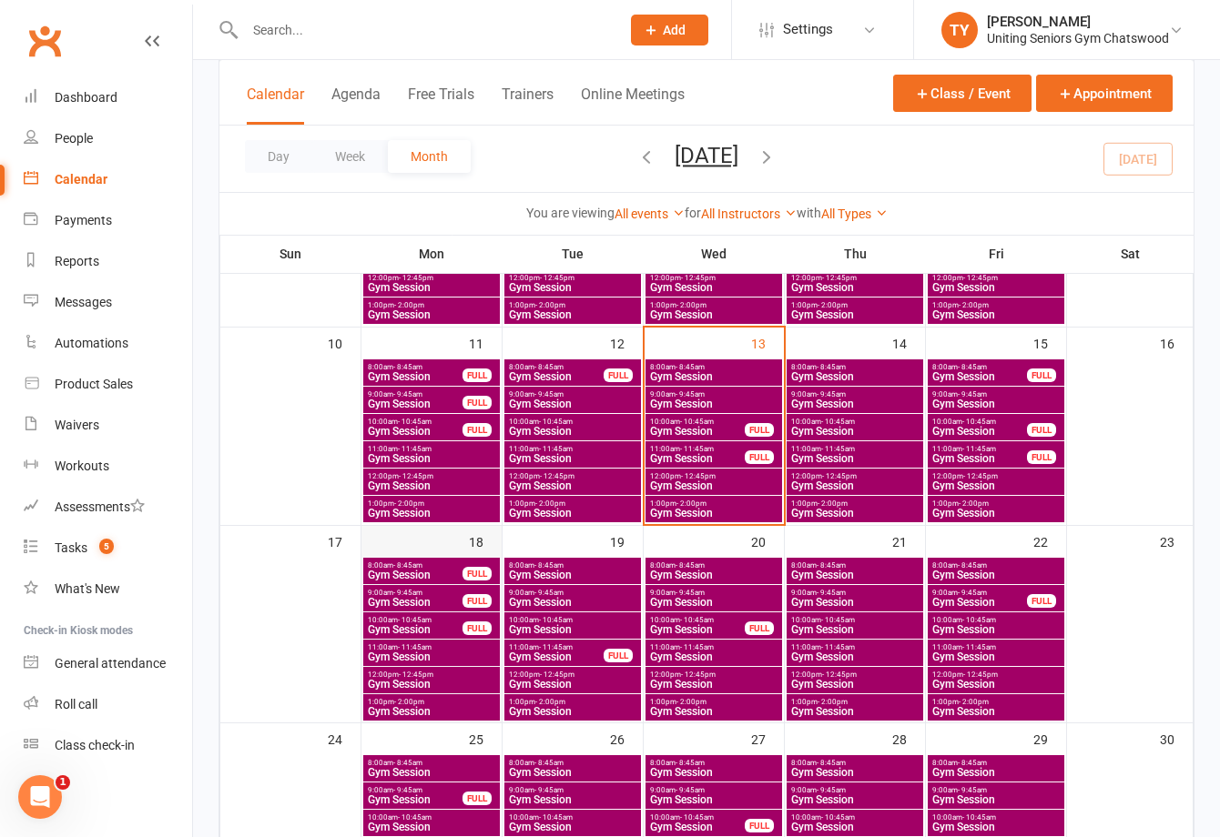
scroll to position [789, 0]
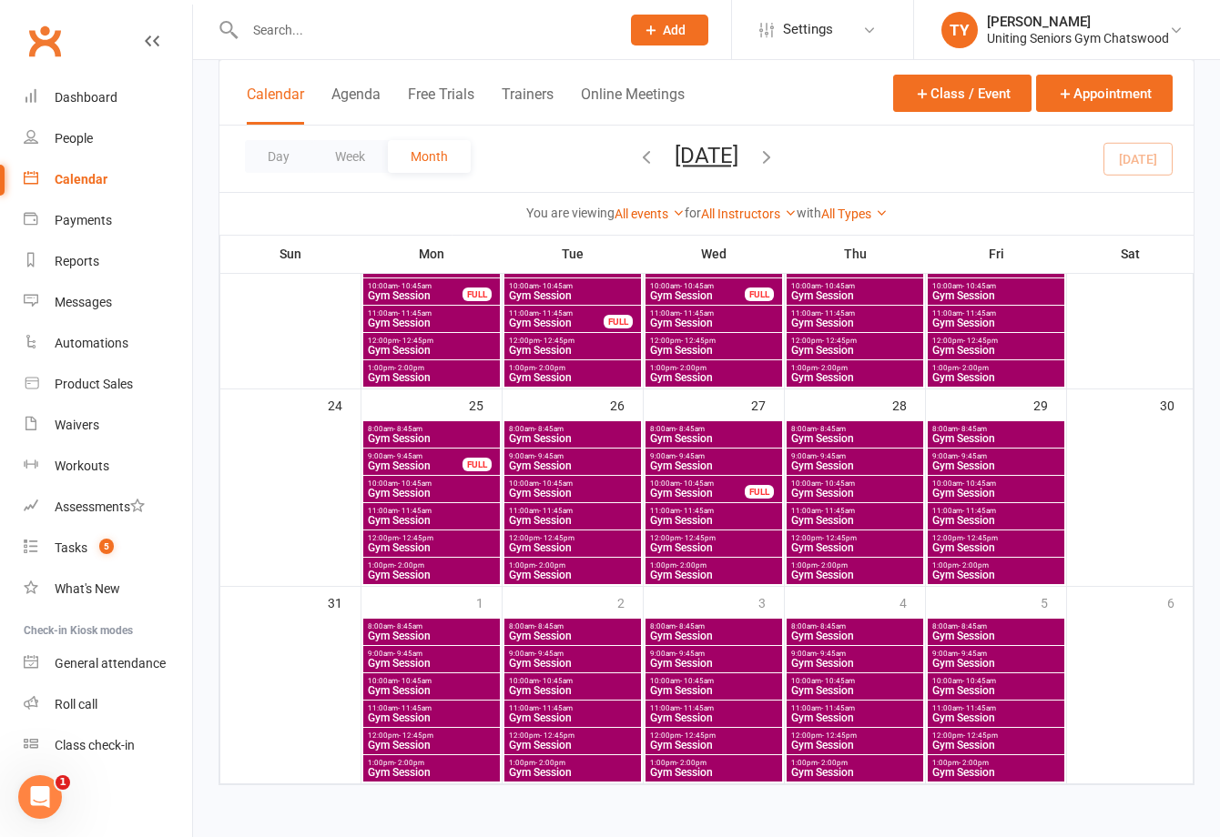
click at [407, 715] on span "Gym Session" at bounding box center [431, 718] width 129 height 11
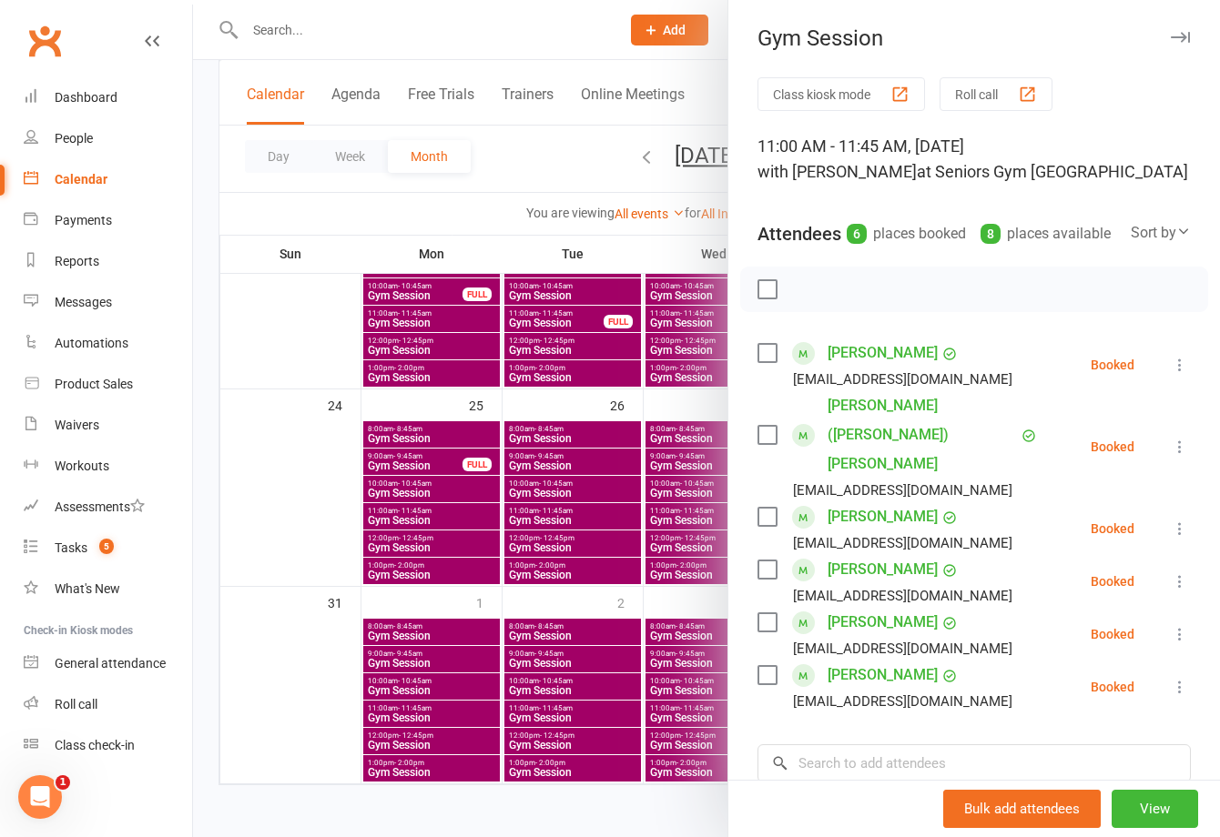
click at [765, 426] on label at bounding box center [766, 435] width 18 height 18
click at [1137, 441] on icon at bounding box center [1180, 447] width 18 height 18
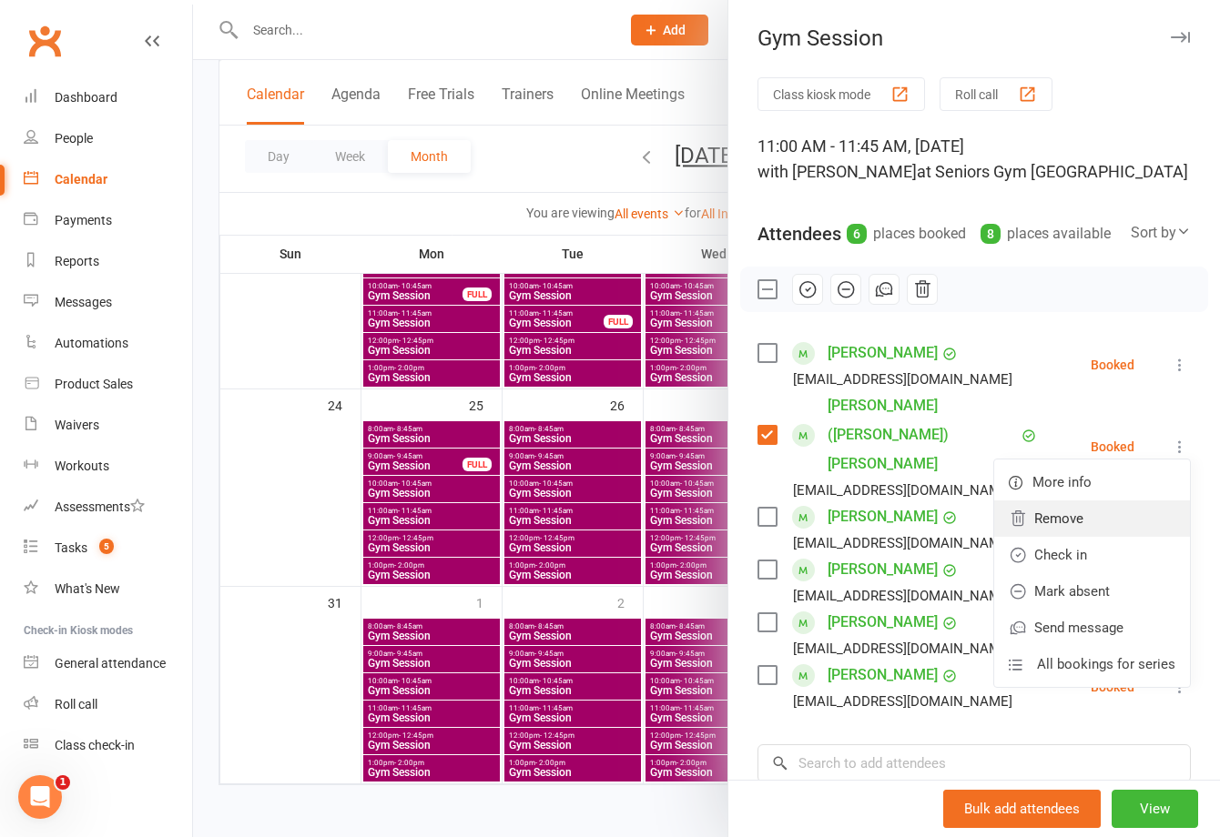
click at [1102, 502] on link "Remove" at bounding box center [1092, 519] width 196 height 36
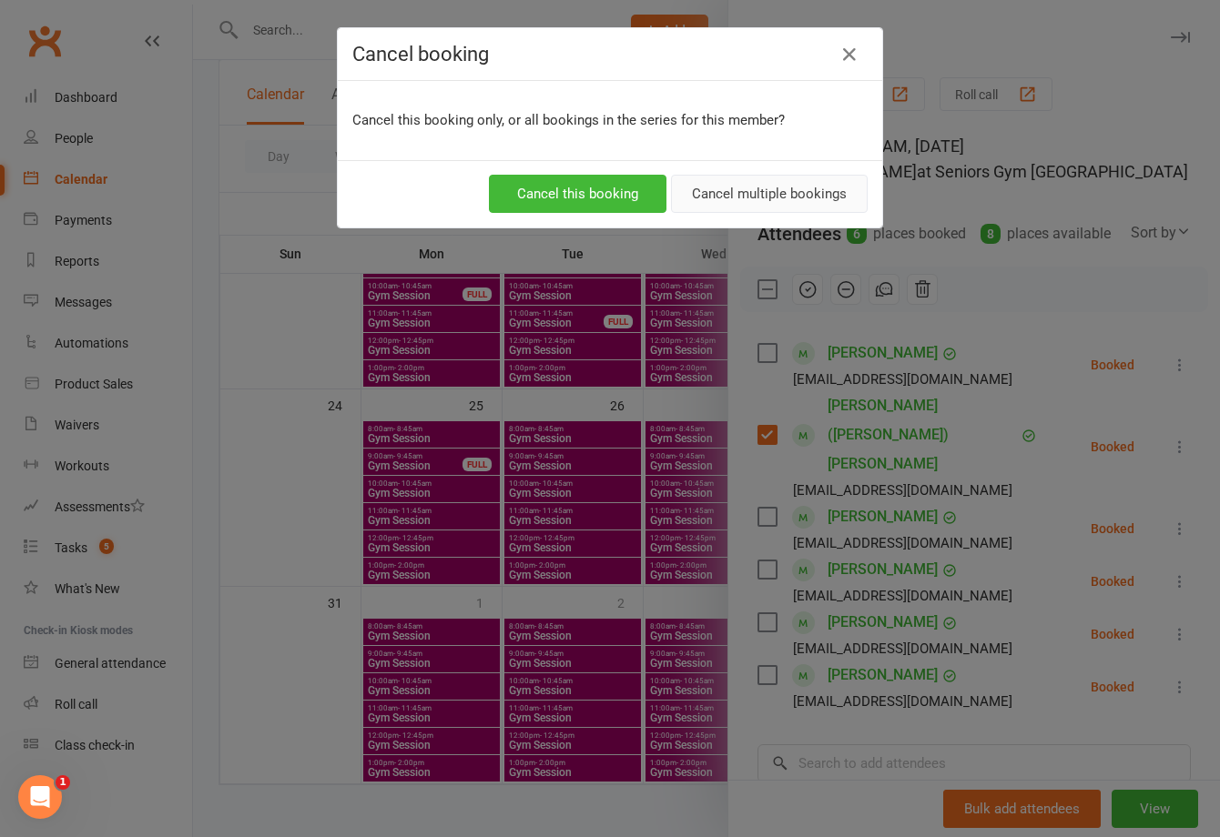
click at [744, 191] on button "Cancel multiple bookings" at bounding box center [769, 194] width 197 height 38
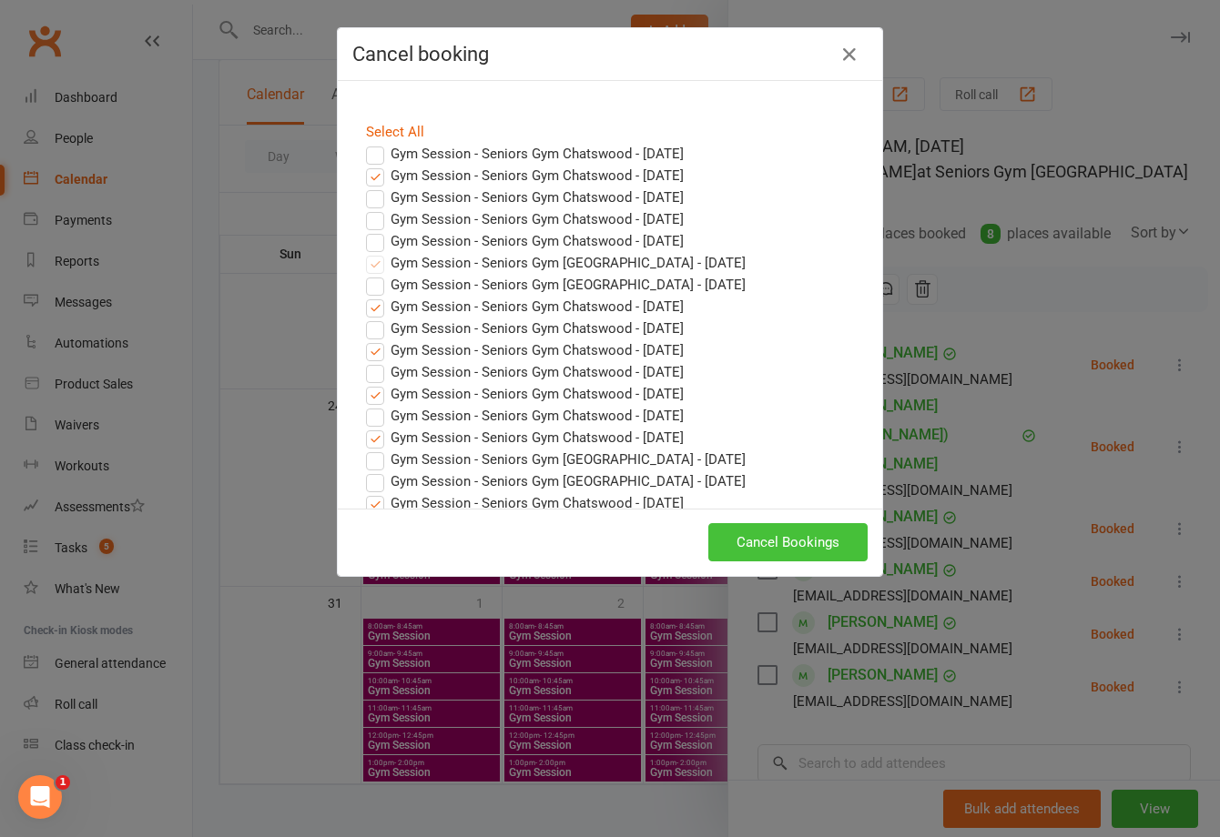
click at [805, 554] on button "Cancel Bookings" at bounding box center [787, 542] width 159 height 38
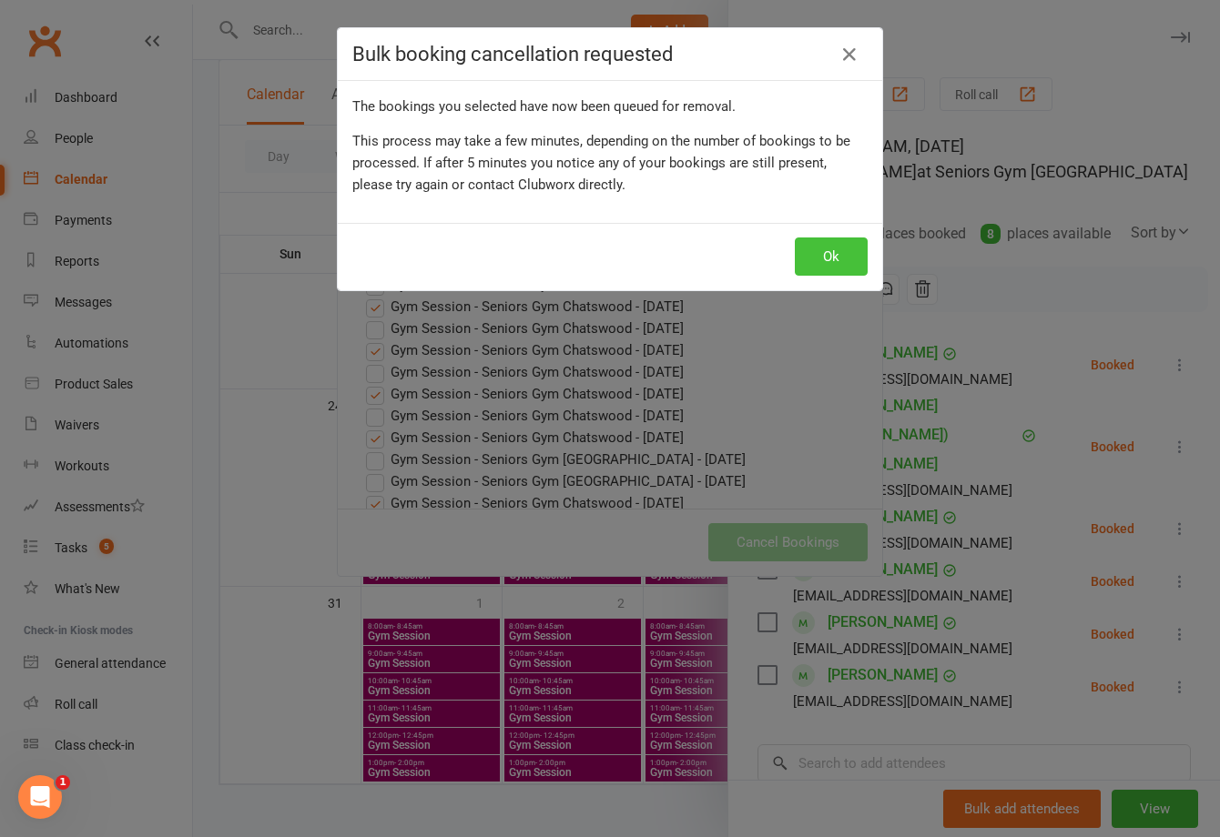
click at [820, 268] on button "Ok" at bounding box center [831, 257] width 73 height 38
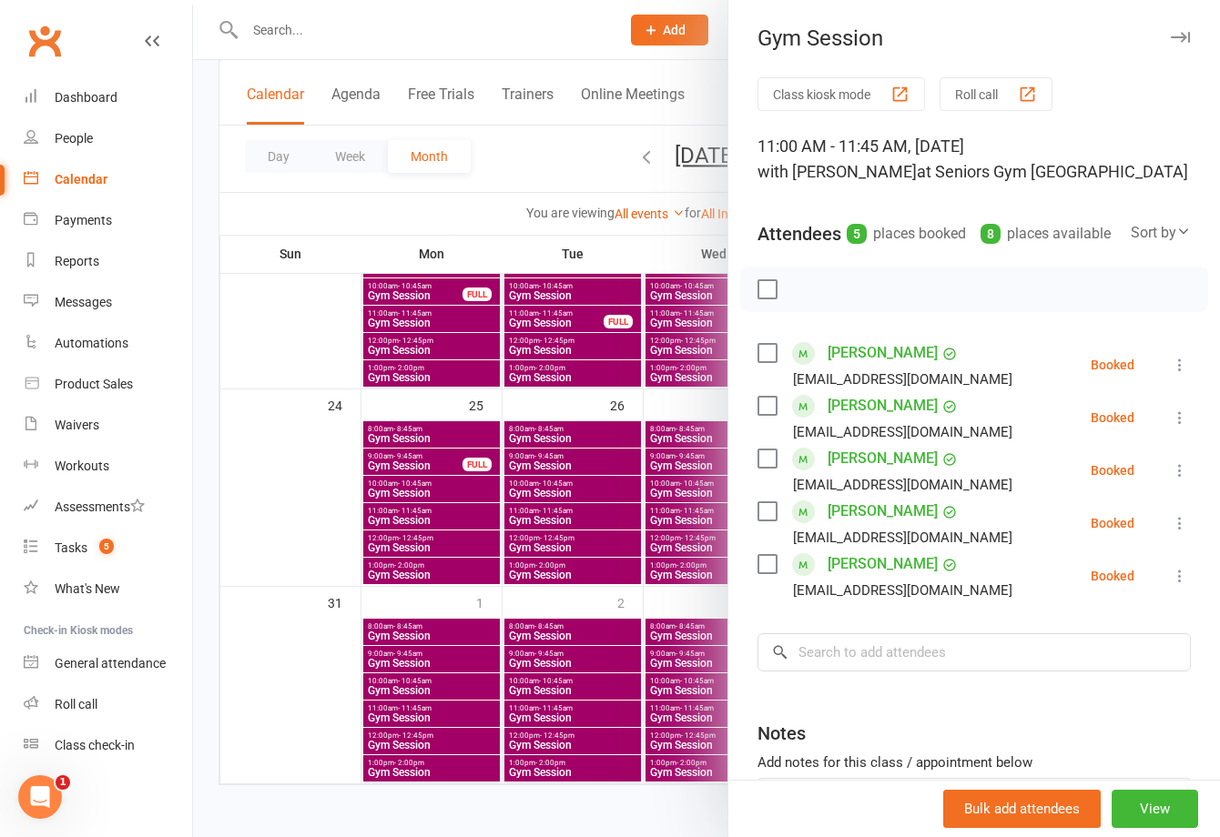
click at [437, 703] on div at bounding box center [706, 418] width 1027 height 837
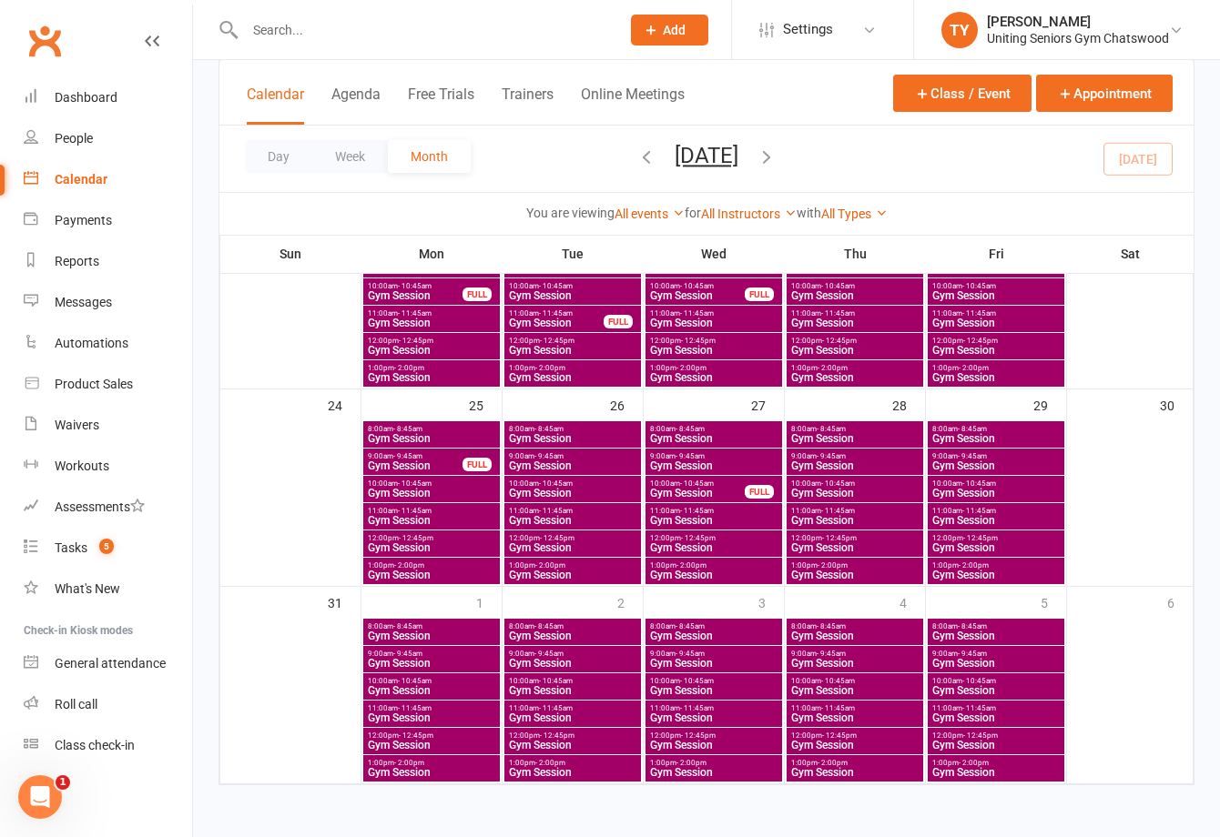
click at [429, 684] on span "- 10:45am" at bounding box center [415, 681] width 34 height 8
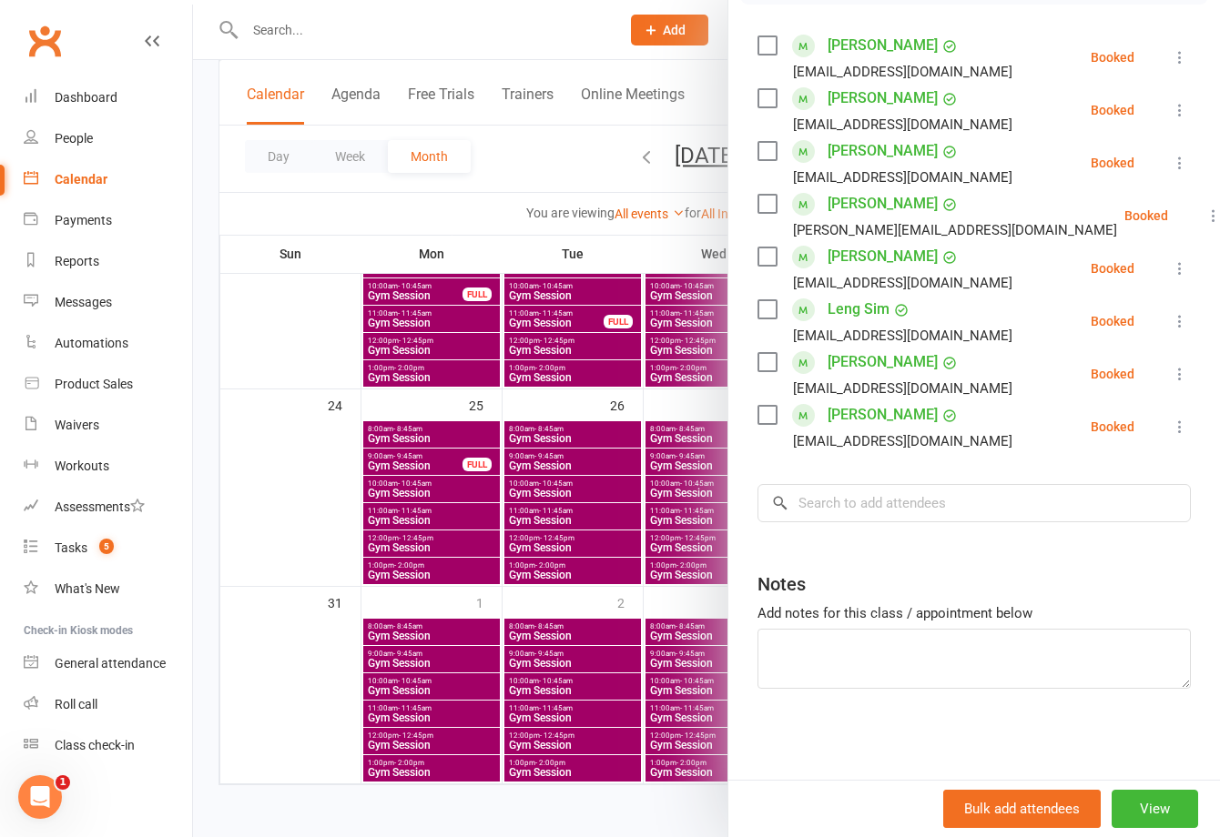
scroll to position [331, 0]
click at [882, 519] on input "search" at bounding box center [973, 503] width 433 height 38
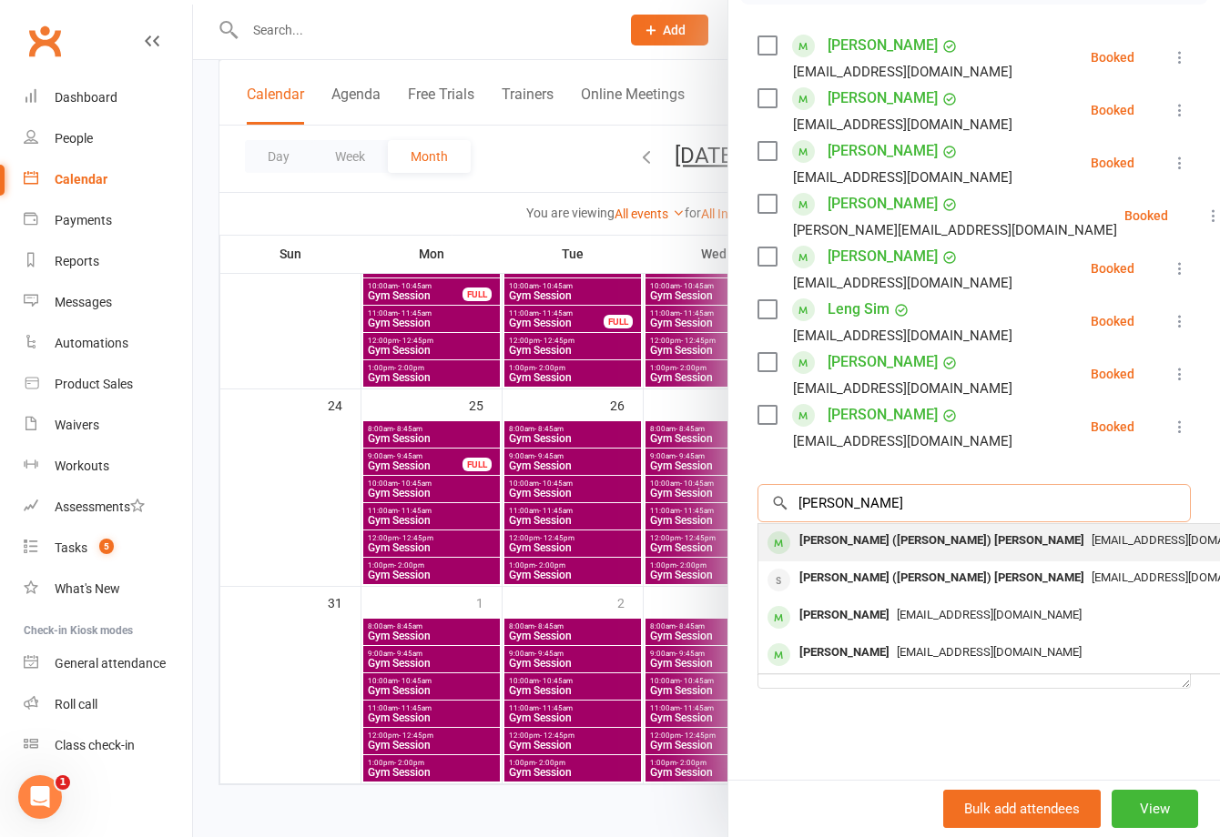
type input "[PERSON_NAME]"
click at [1091, 545] on span "[EMAIL_ADDRESS][DOMAIN_NAME]" at bounding box center [1183, 540] width 185 height 14
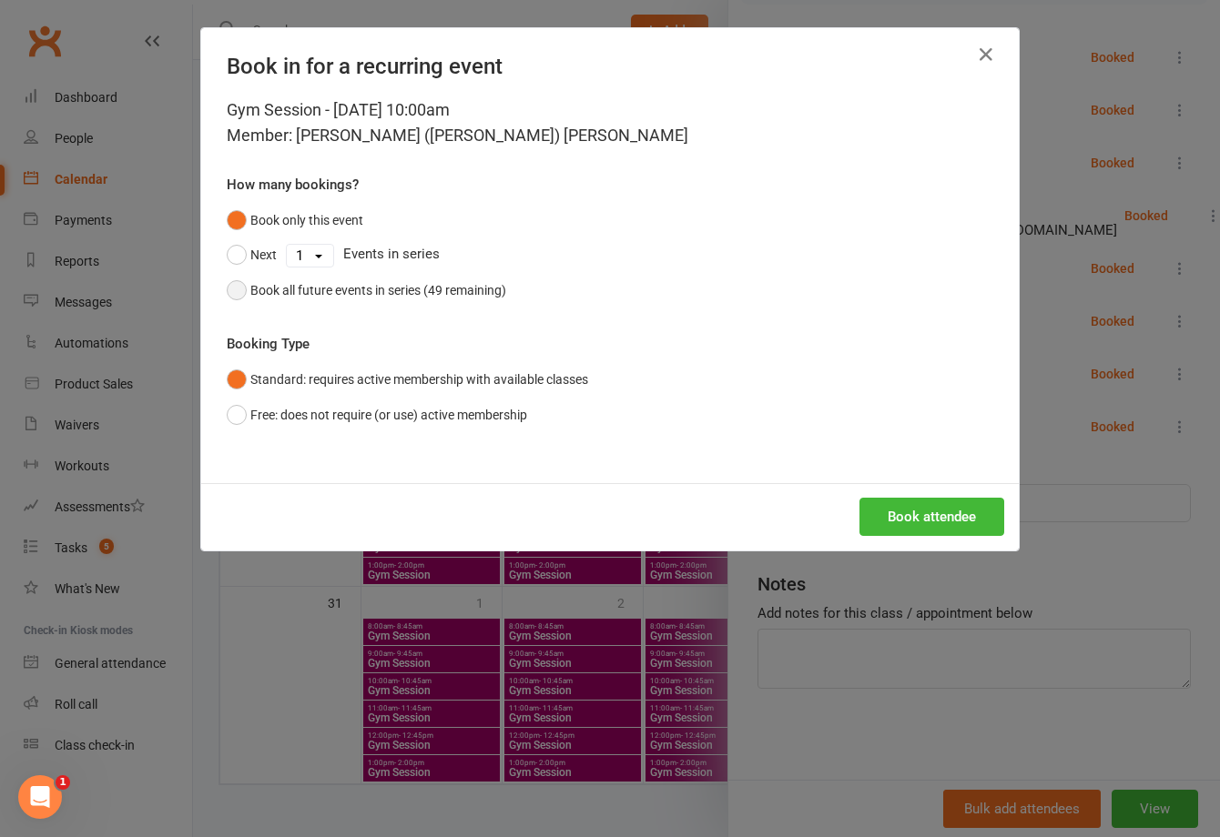
click at [380, 287] on div "Book all future events in series (49 remaining)" at bounding box center [378, 290] width 256 height 20
click at [900, 520] on button "Book attendee" at bounding box center [931, 517] width 145 height 38
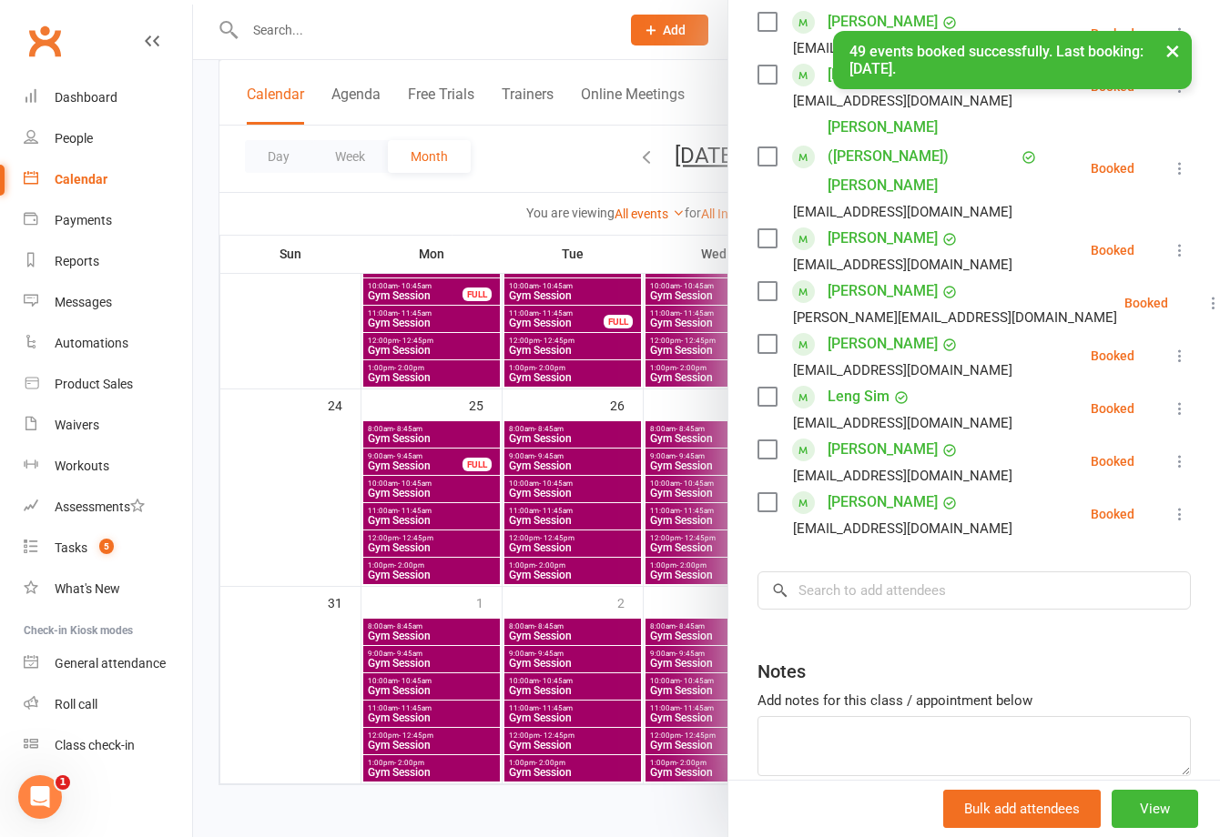
click at [557, 304] on div at bounding box center [706, 418] width 1027 height 837
